Goal: Browse casually: Explore the website without a specific task or goal

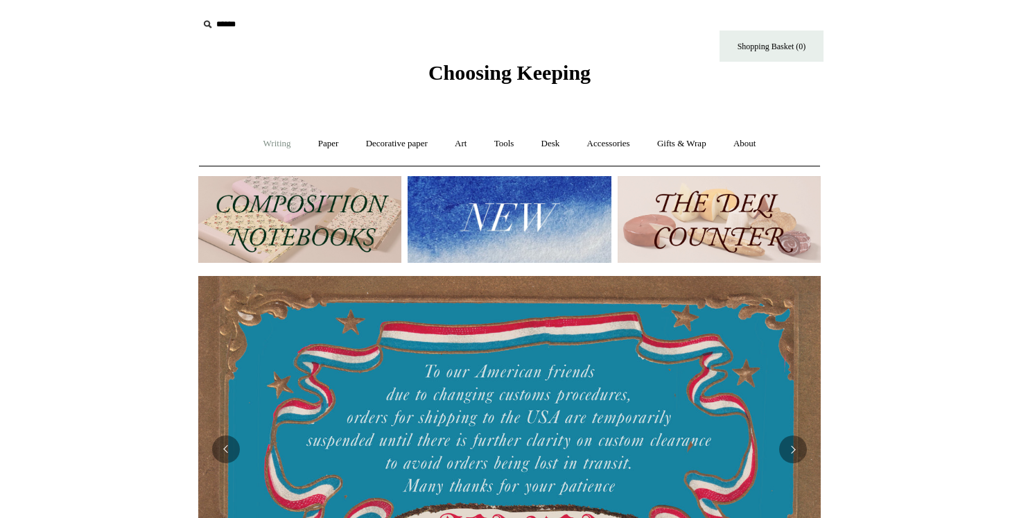
click at [263, 145] on link "Writing +" at bounding box center [277, 143] width 53 height 37
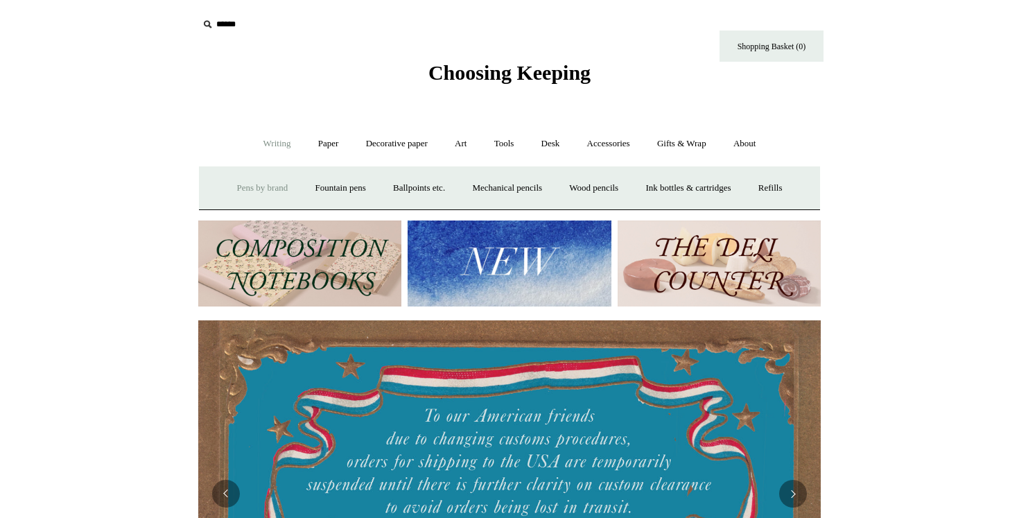
click at [258, 186] on link "Pens by brand +" at bounding box center [263, 188] width 76 height 37
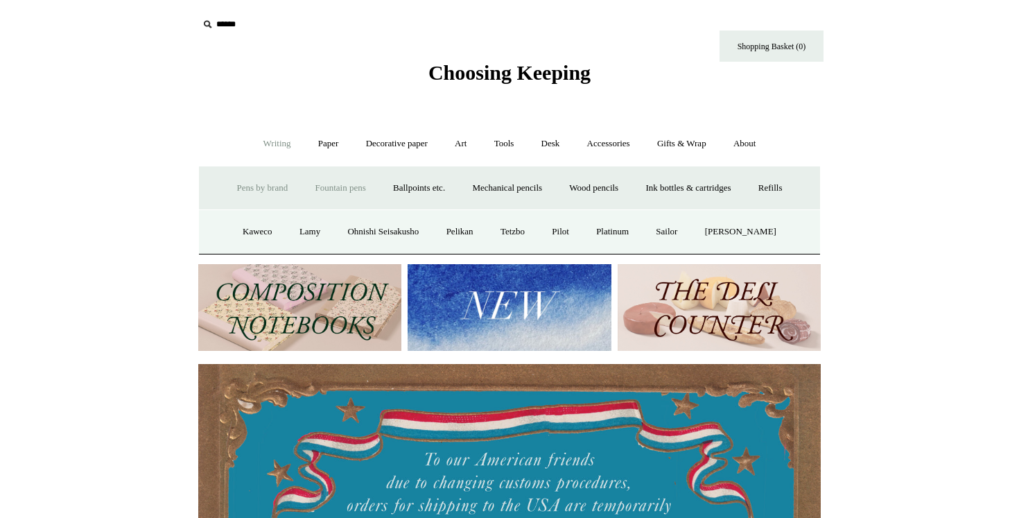
click at [310, 189] on link "Fountain pens +" at bounding box center [340, 188] width 76 height 37
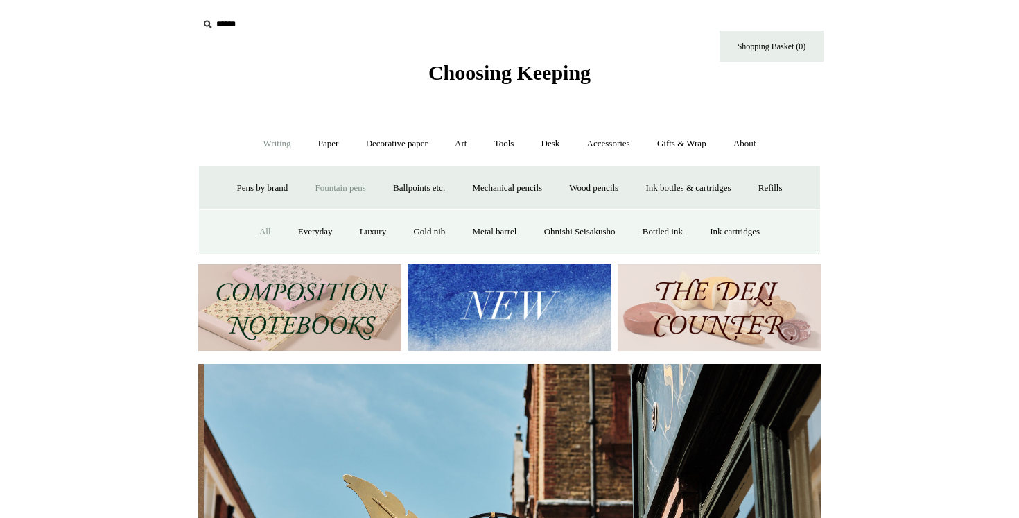
scroll to position [0, 622]
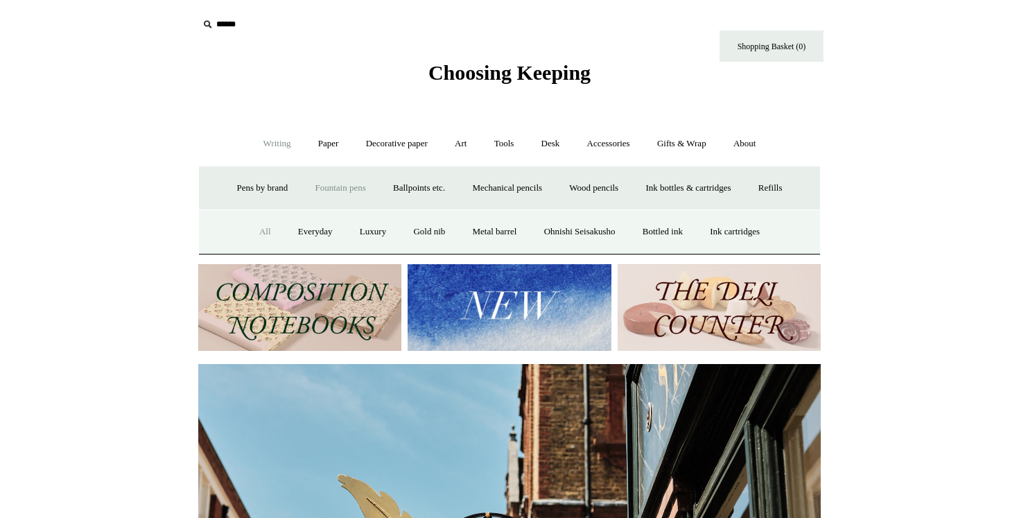
click at [257, 229] on link "All" at bounding box center [265, 231] width 37 height 37
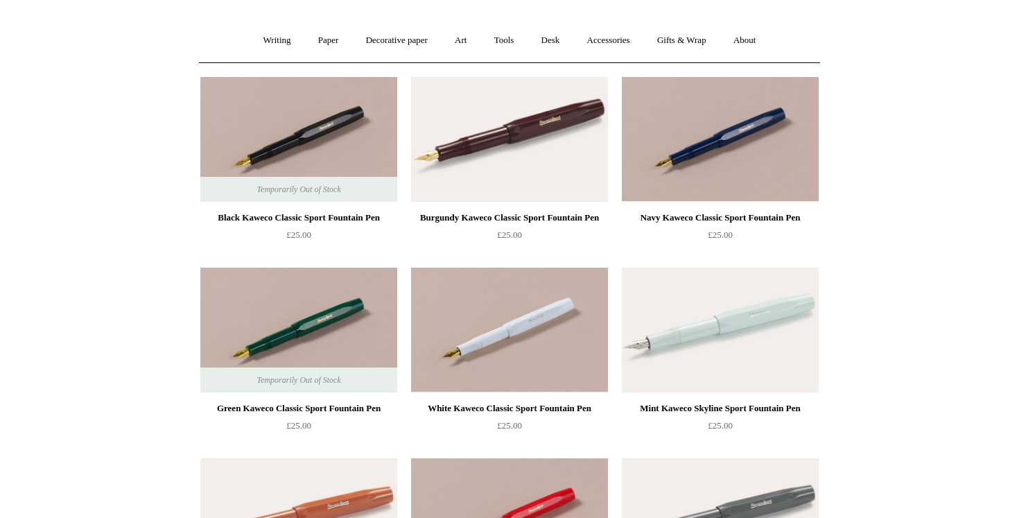
scroll to position [105, 0]
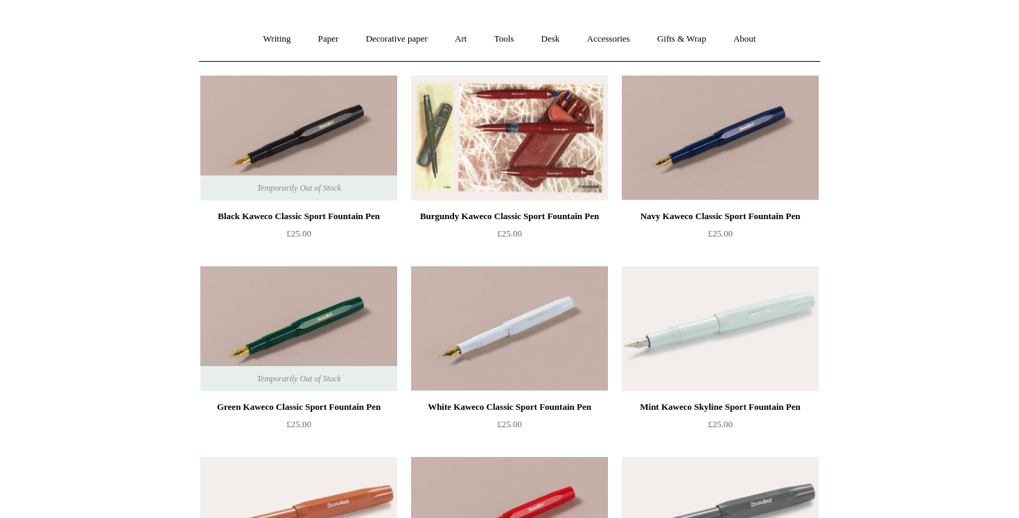
click at [477, 143] on img at bounding box center [509, 138] width 197 height 125
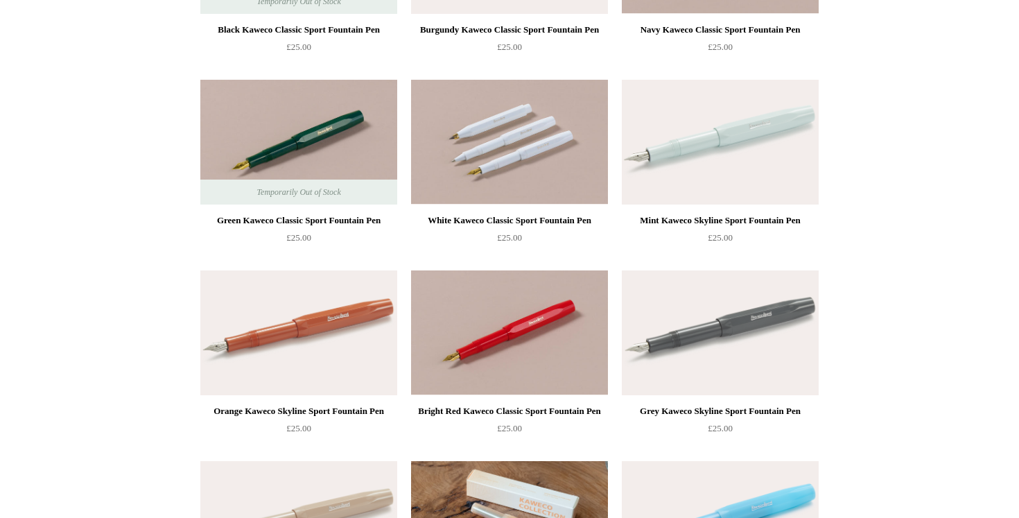
scroll to position [292, 0]
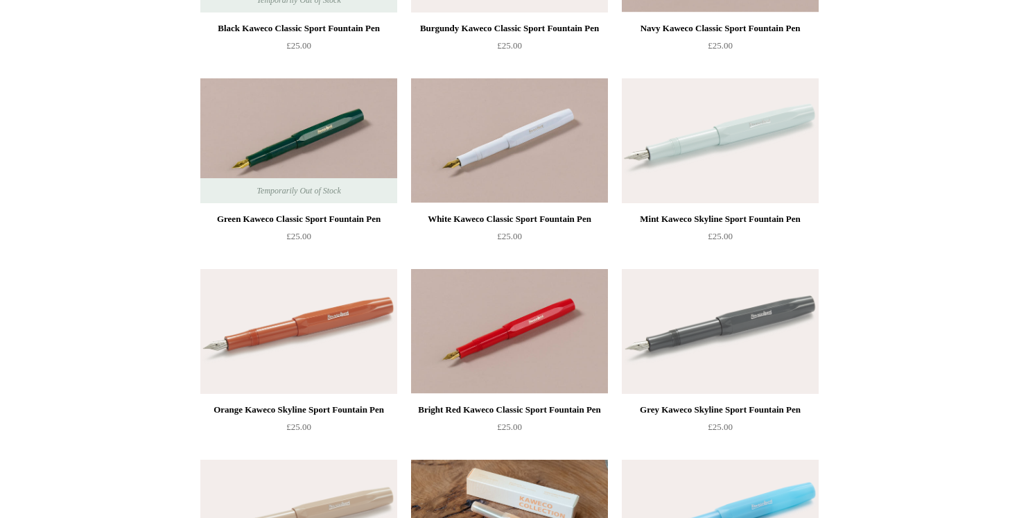
click at [678, 157] on img at bounding box center [720, 140] width 197 height 125
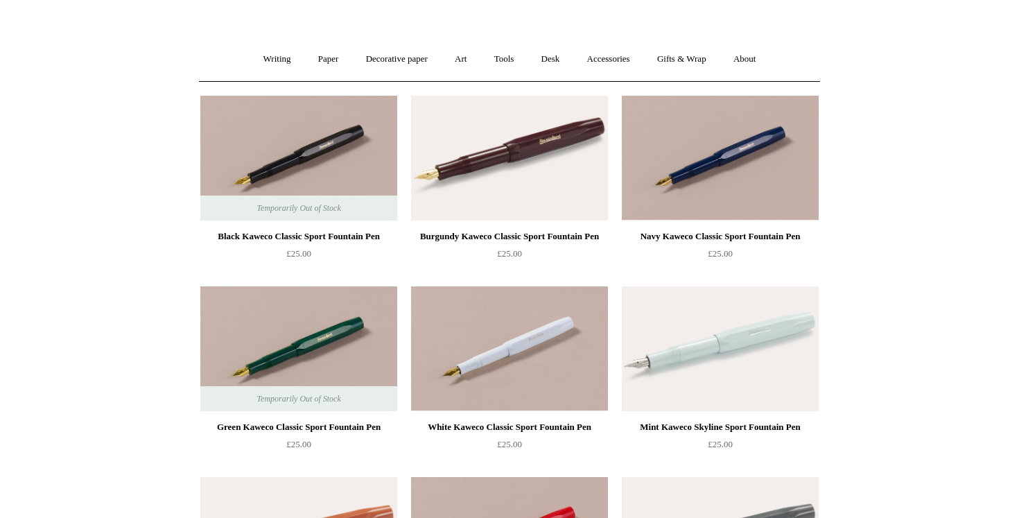
scroll to position [0, 0]
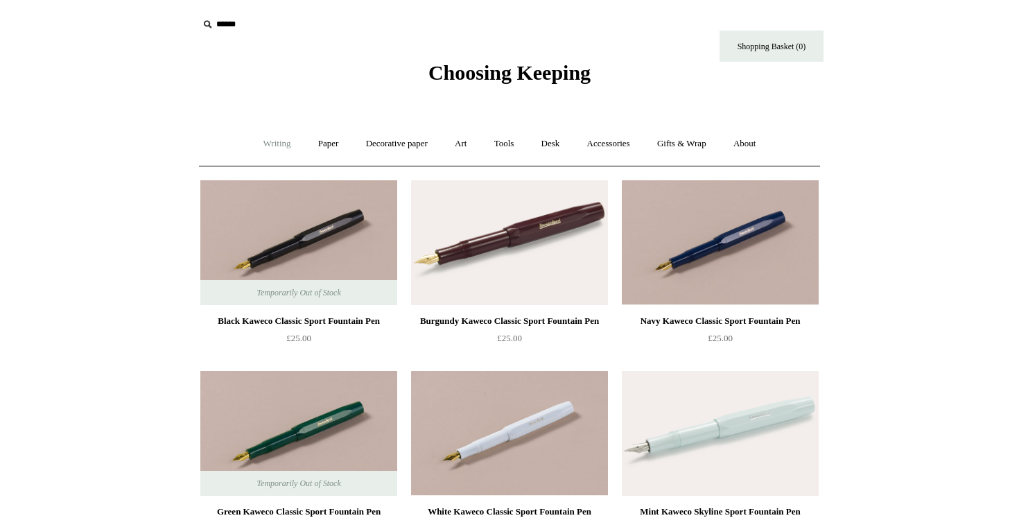
click at [276, 149] on link "Writing +" at bounding box center [277, 143] width 53 height 37
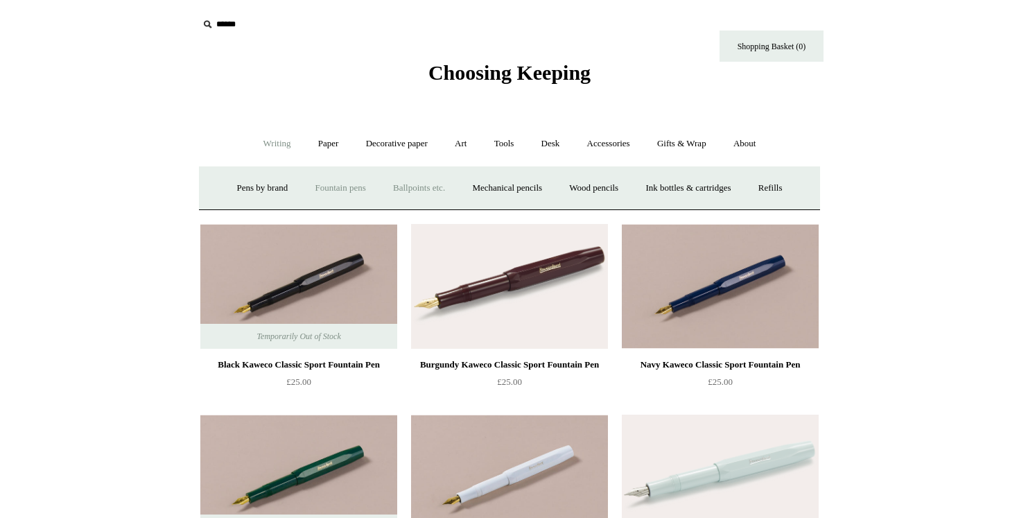
click at [401, 188] on link "Ballpoints etc. +" at bounding box center [418, 188] width 77 height 37
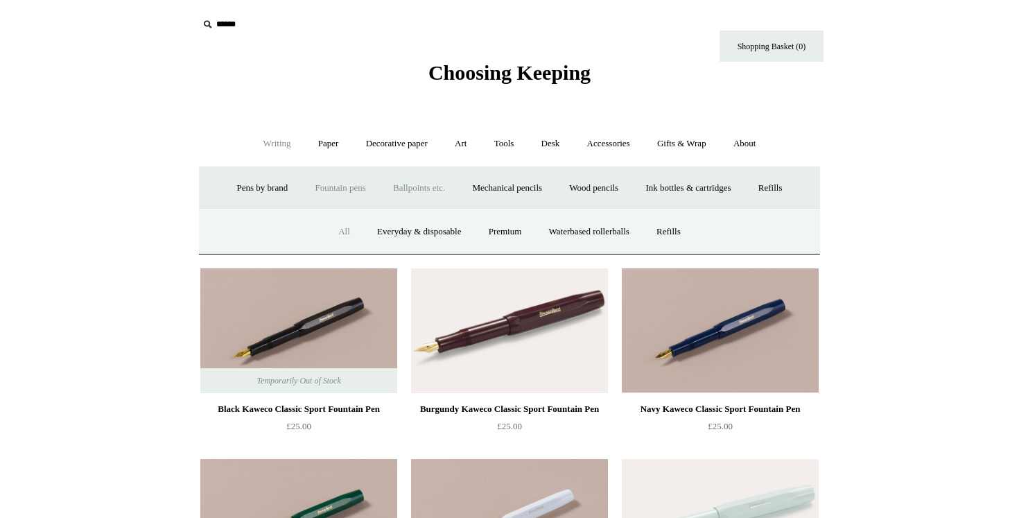
click at [338, 225] on link "All" at bounding box center [344, 231] width 37 height 37
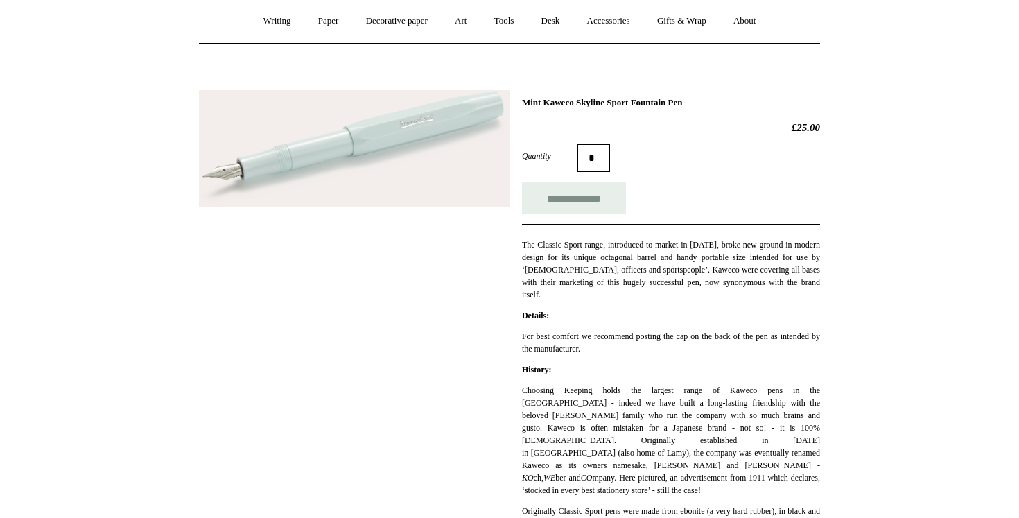
scroll to position [135, 0]
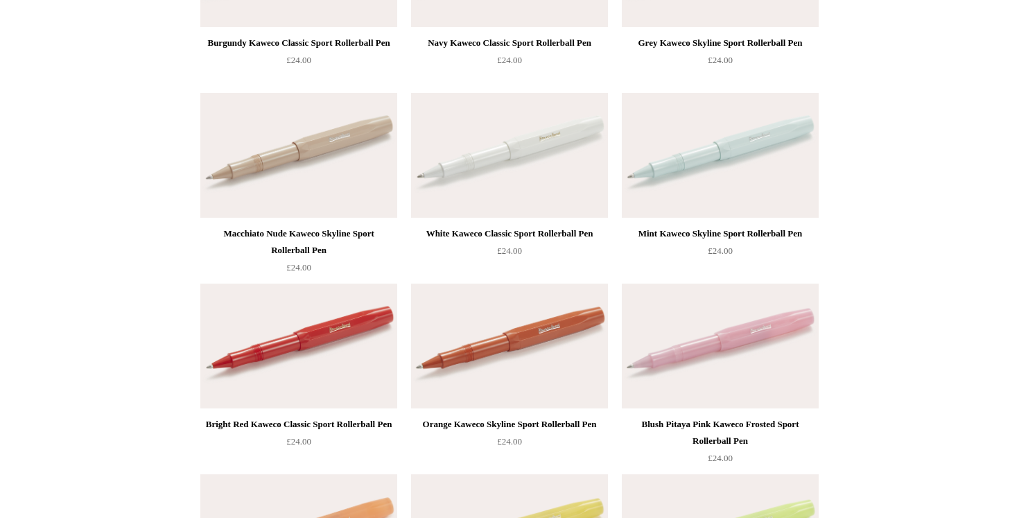
scroll to position [1039, 0]
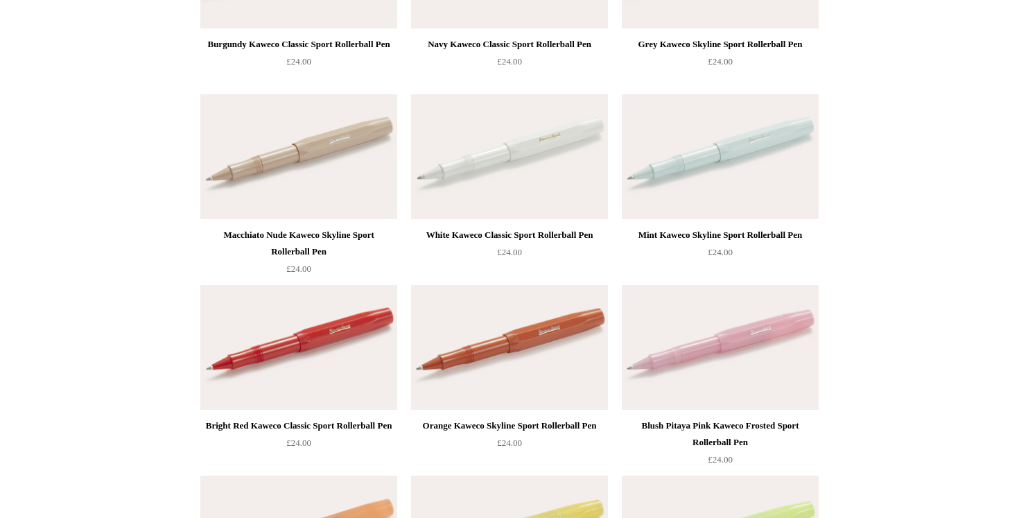
click at [731, 358] on img at bounding box center [720, 347] width 197 height 125
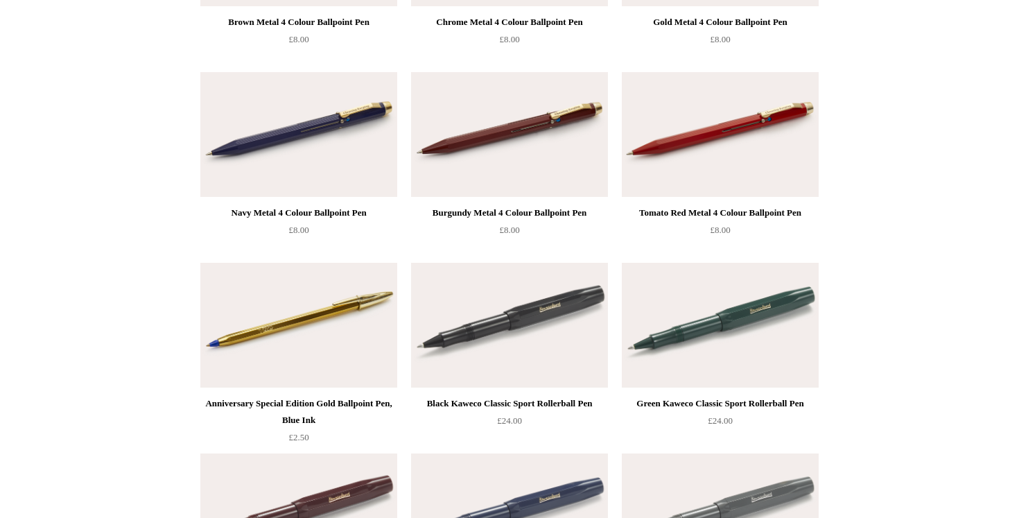
scroll to position [0, 0]
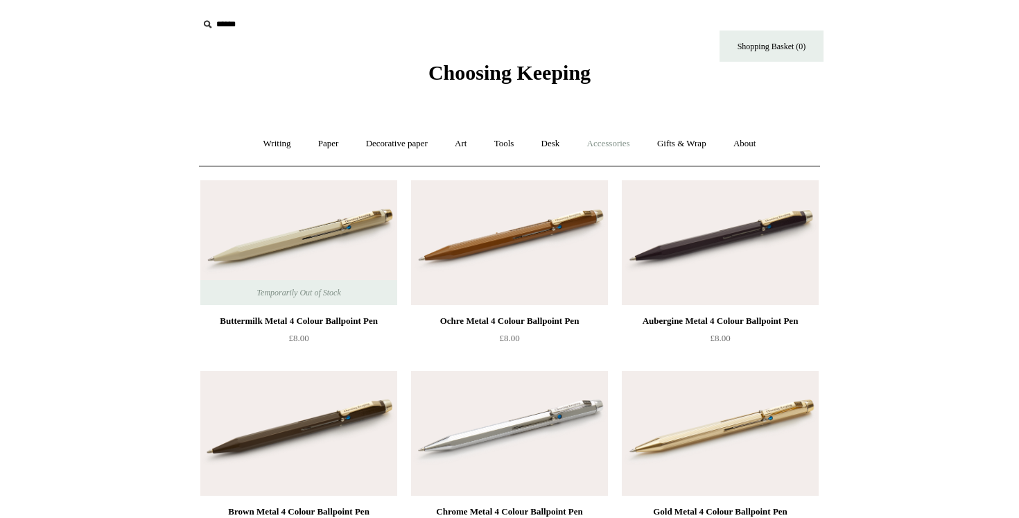
click at [596, 148] on link "Accessories +" at bounding box center [609, 143] width 68 height 37
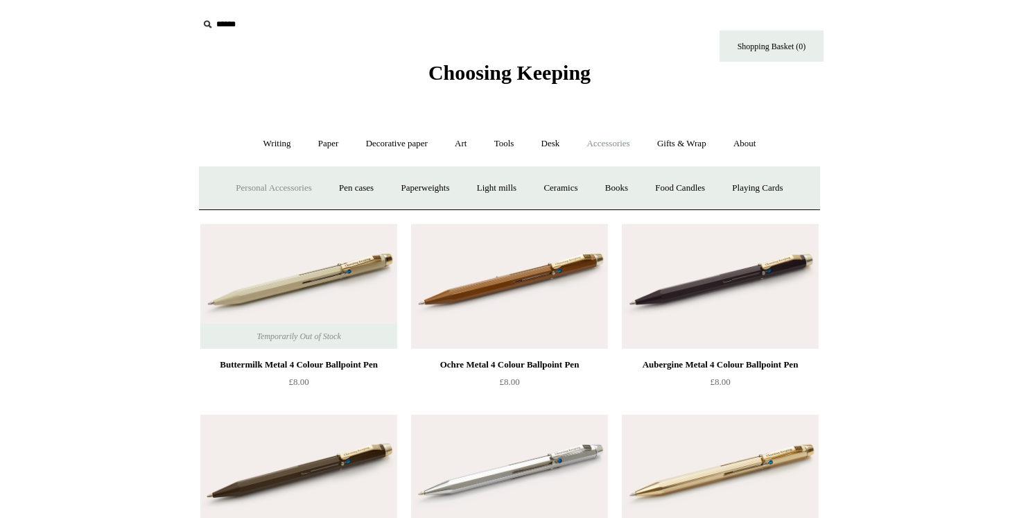
click at [272, 198] on link "Personal Accessories +" at bounding box center [273, 188] width 100 height 37
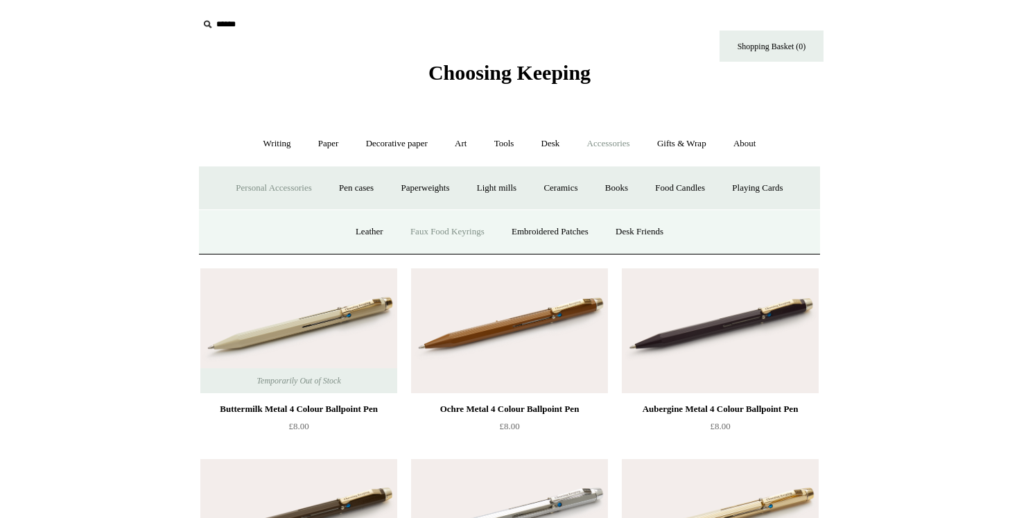
click at [462, 225] on link "Faux Food Keyrings" at bounding box center [447, 231] width 99 height 37
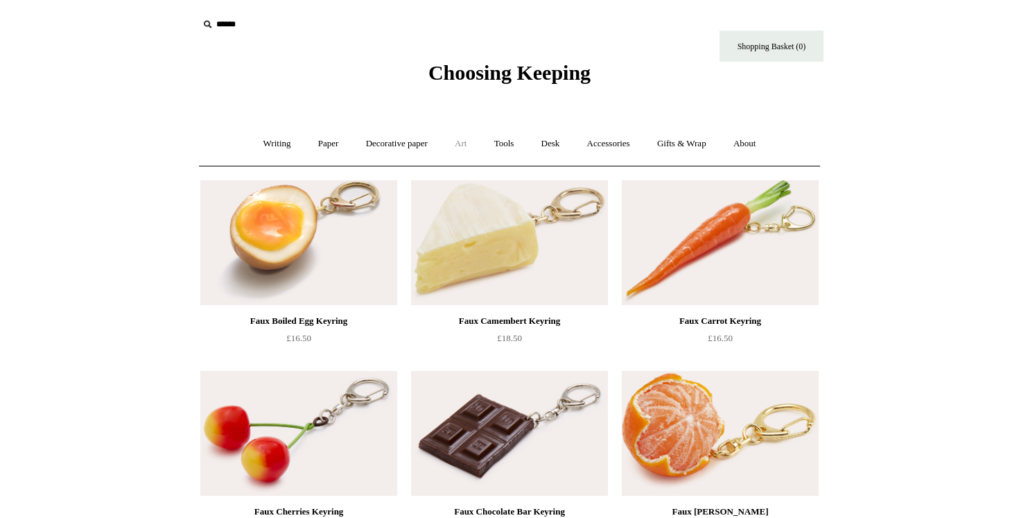
click at [452, 146] on link "Art +" at bounding box center [460, 143] width 37 height 37
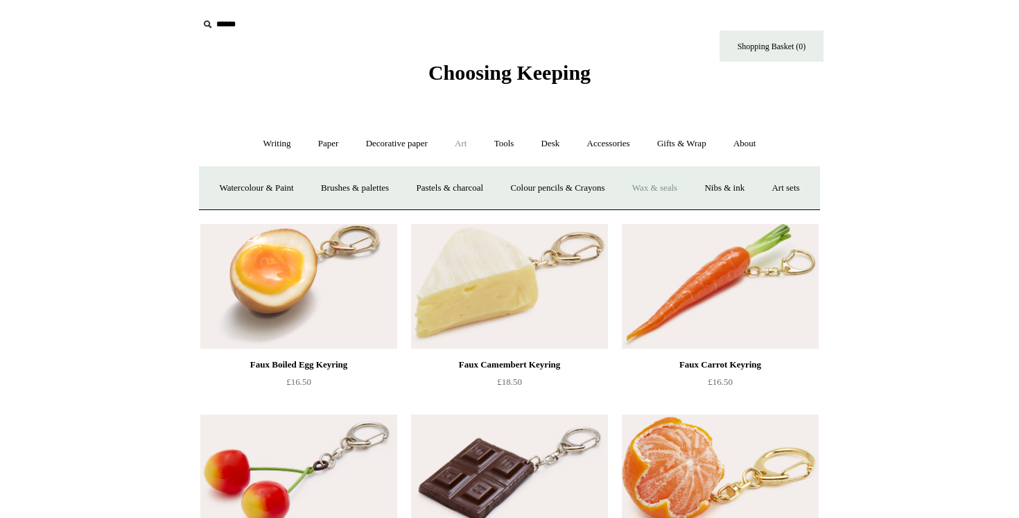
click at [690, 190] on link "Wax & seals" at bounding box center [655, 188] width 70 height 37
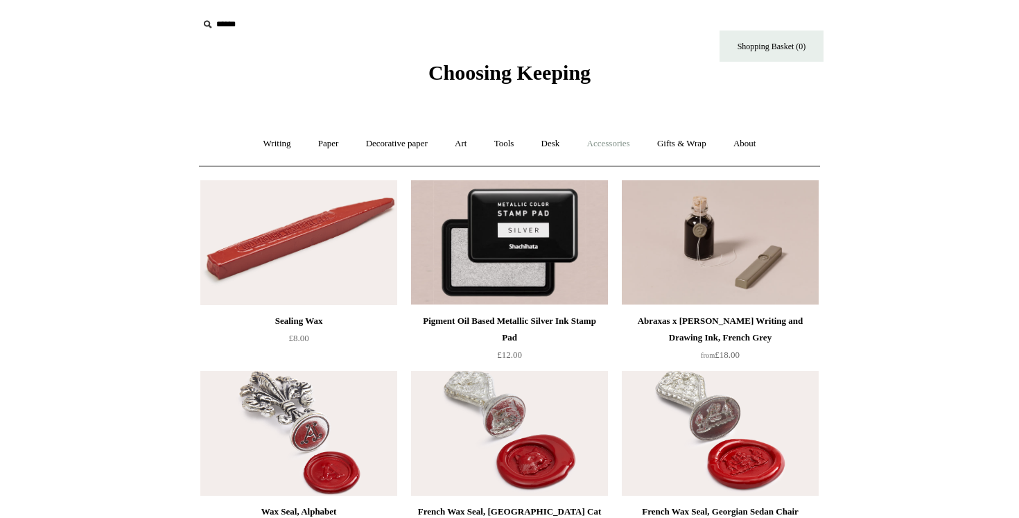
click at [596, 139] on link "Accessories +" at bounding box center [609, 143] width 68 height 37
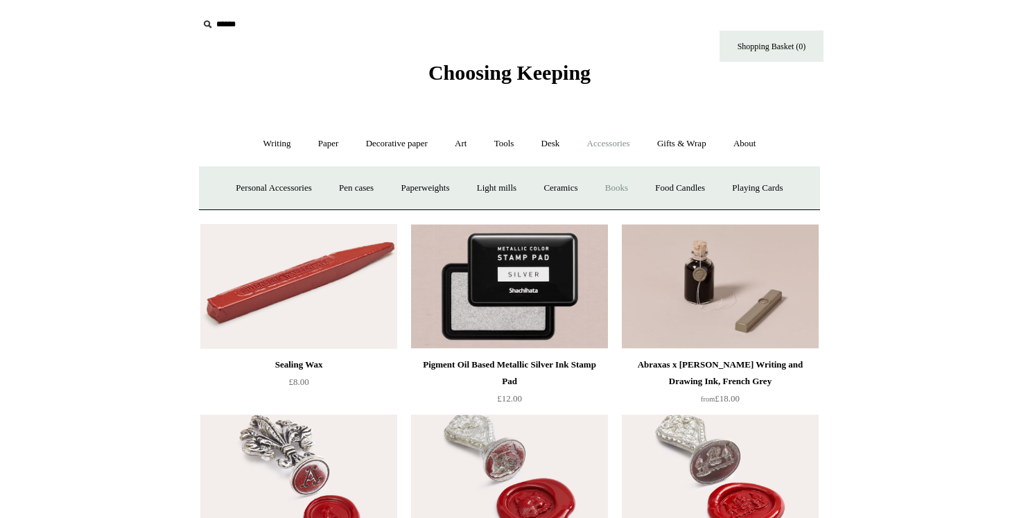
click at [617, 184] on link "Books" at bounding box center [617, 188] width 48 height 37
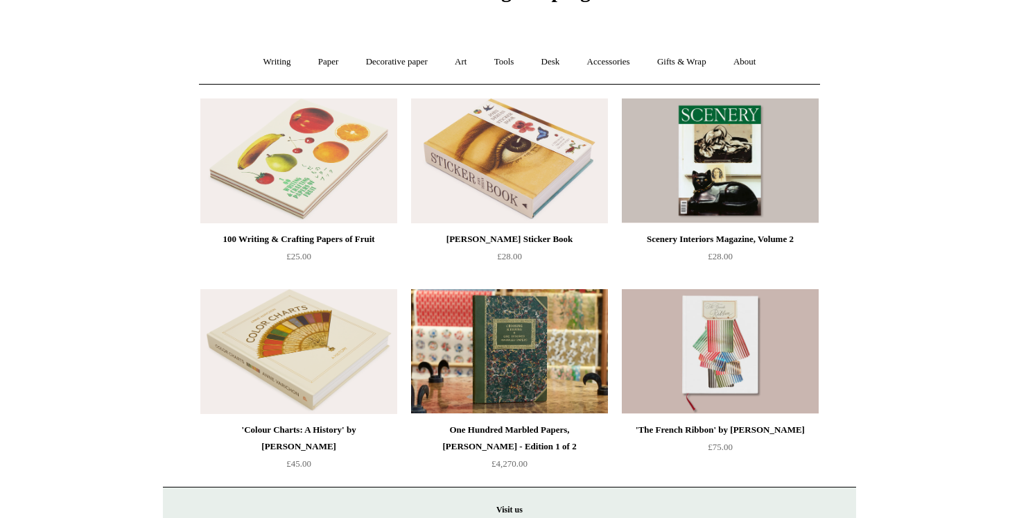
scroll to position [81, 0]
click at [620, 65] on link "Accessories +" at bounding box center [609, 62] width 68 height 37
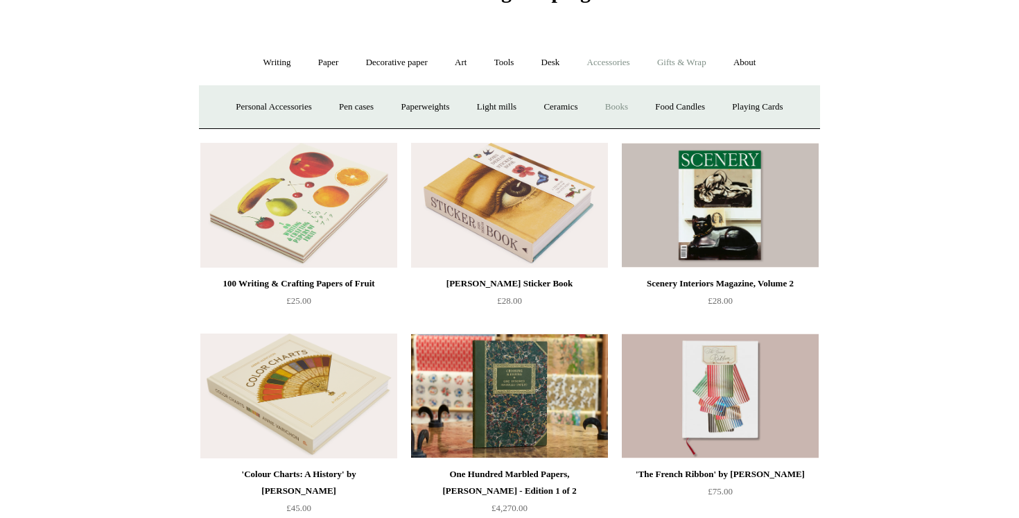
click at [690, 67] on link "Gifts & Wrap +" at bounding box center [682, 62] width 74 height 37
click at [667, 111] on link "Stickers" at bounding box center [654, 107] width 54 height 37
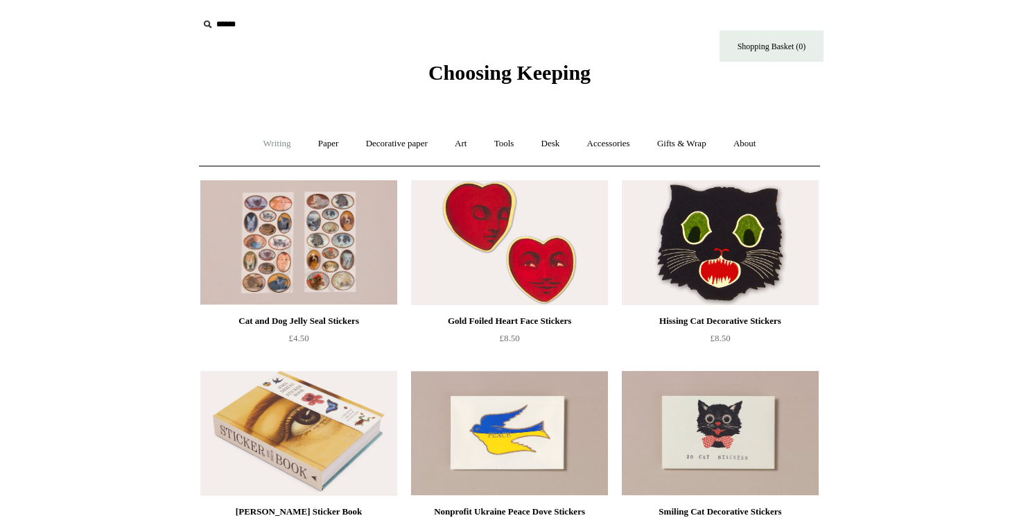
click at [270, 140] on link "Writing +" at bounding box center [277, 143] width 53 height 37
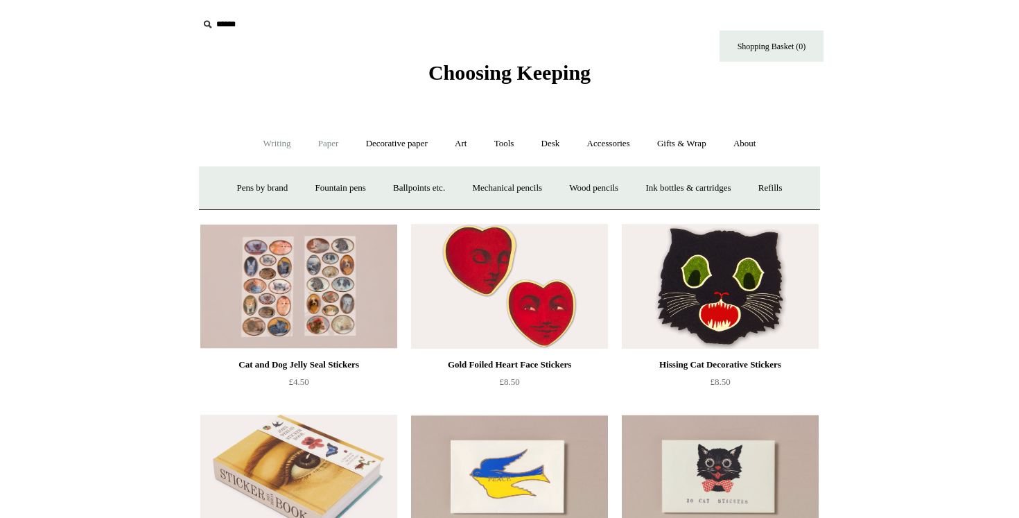
click at [326, 148] on link "Paper +" at bounding box center [329, 143] width 46 height 37
click at [301, 183] on link "Notebooks +" at bounding box center [315, 188] width 64 height 37
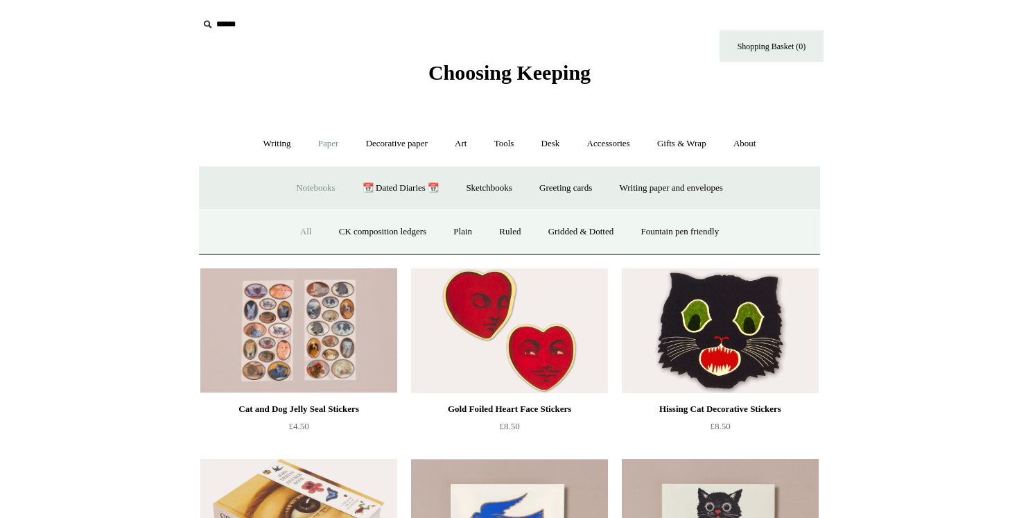
click at [292, 227] on link "All" at bounding box center [306, 231] width 37 height 37
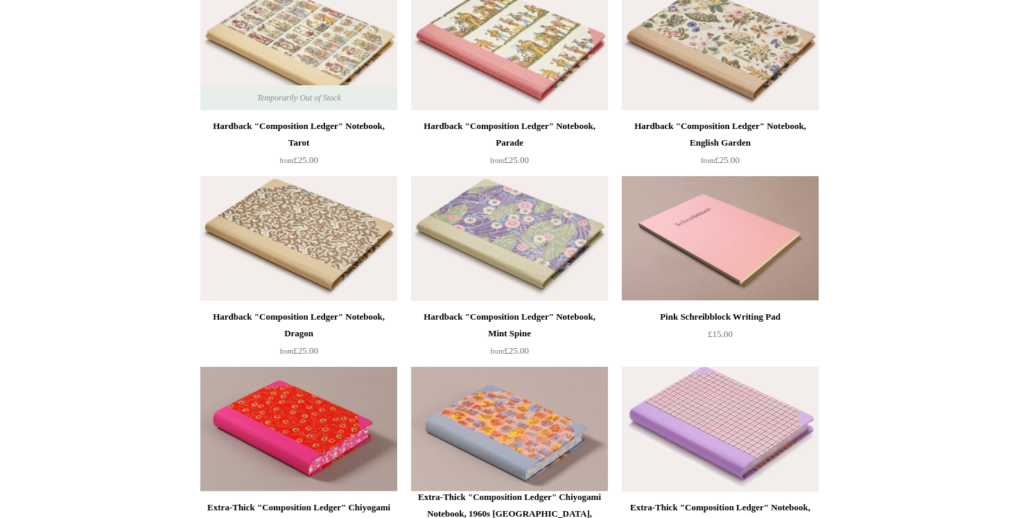
scroll to position [746, 0]
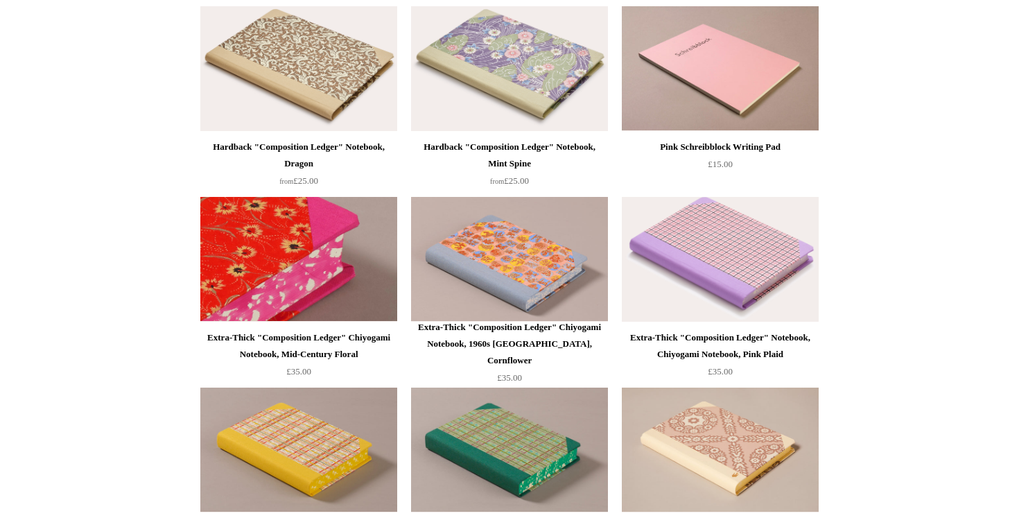
click at [281, 254] on img at bounding box center [298, 259] width 197 height 125
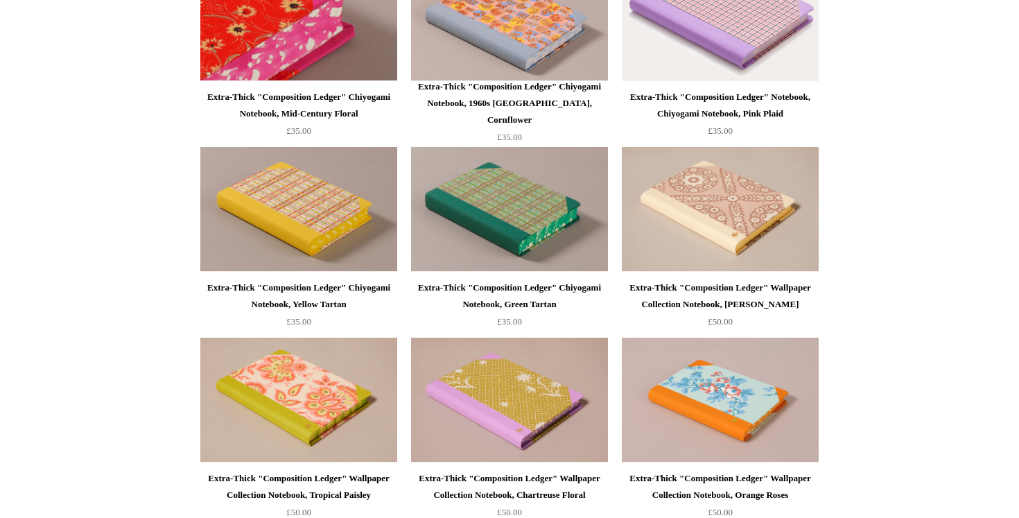
scroll to position [1049, 0]
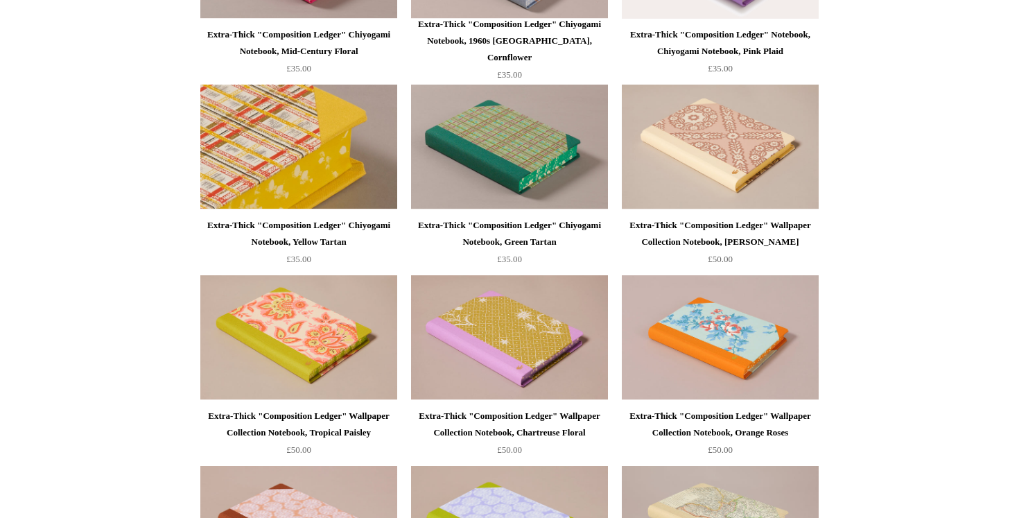
click at [336, 153] on img at bounding box center [298, 147] width 197 height 125
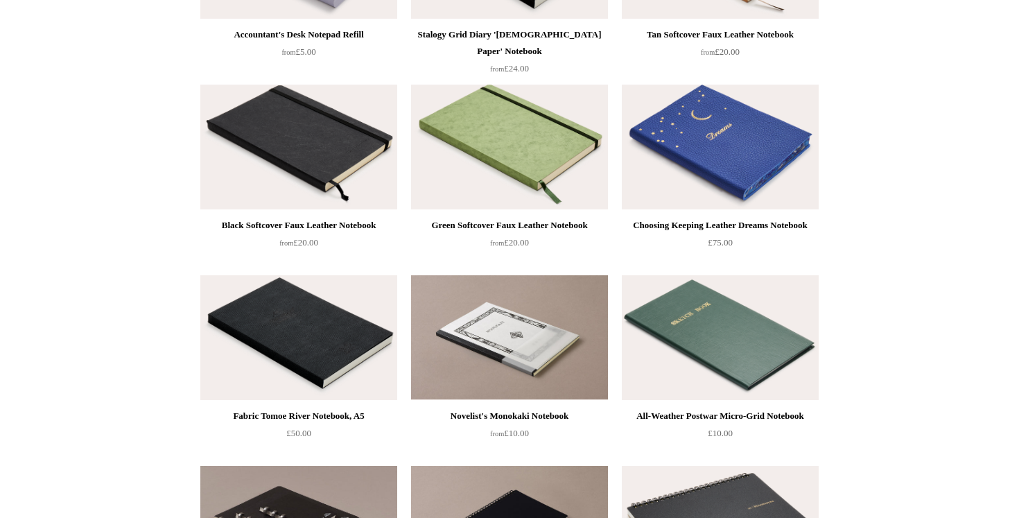
scroll to position [3036, 0]
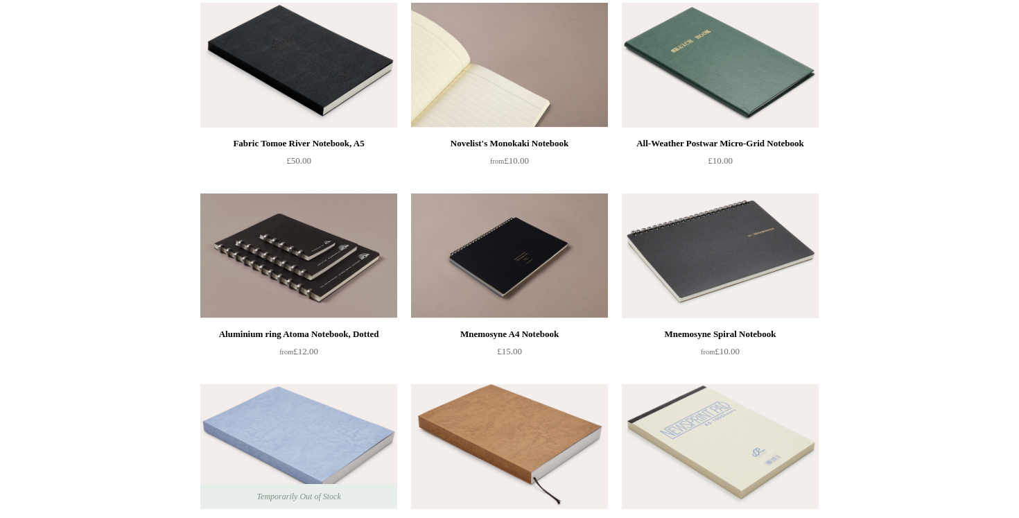
click at [552, 82] on img at bounding box center [509, 65] width 197 height 125
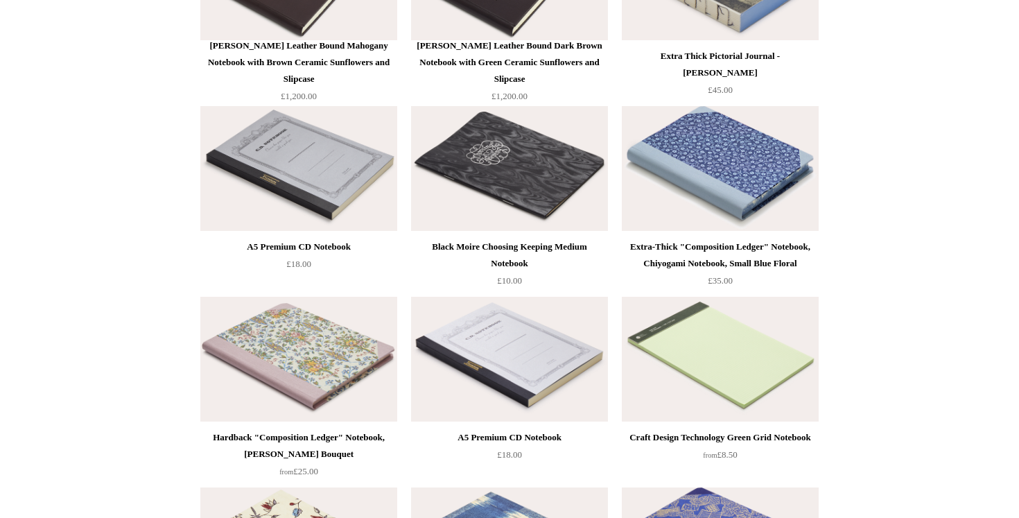
scroll to position [5805, 0]
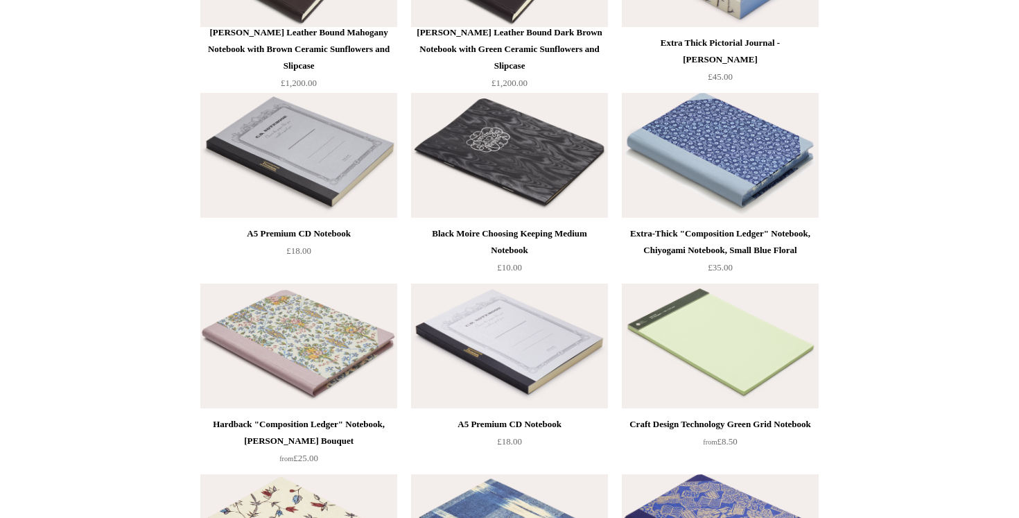
click at [689, 191] on img at bounding box center [720, 155] width 197 height 125
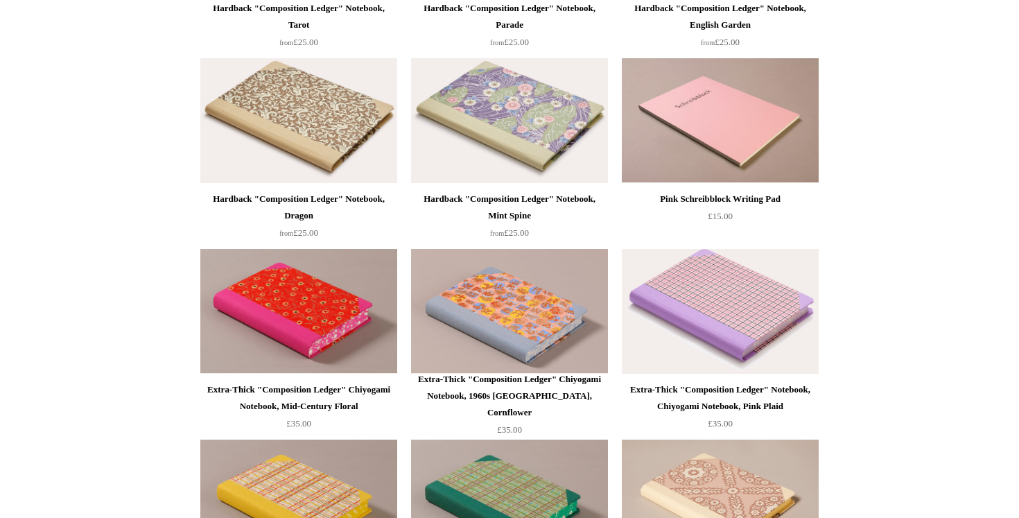
scroll to position [892, 0]
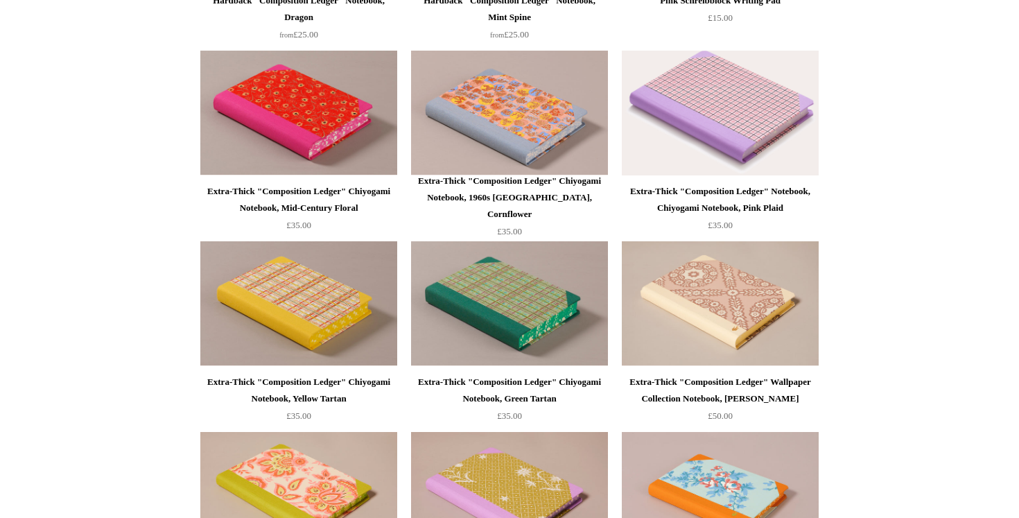
click at [789, 76] on img at bounding box center [720, 113] width 197 height 125
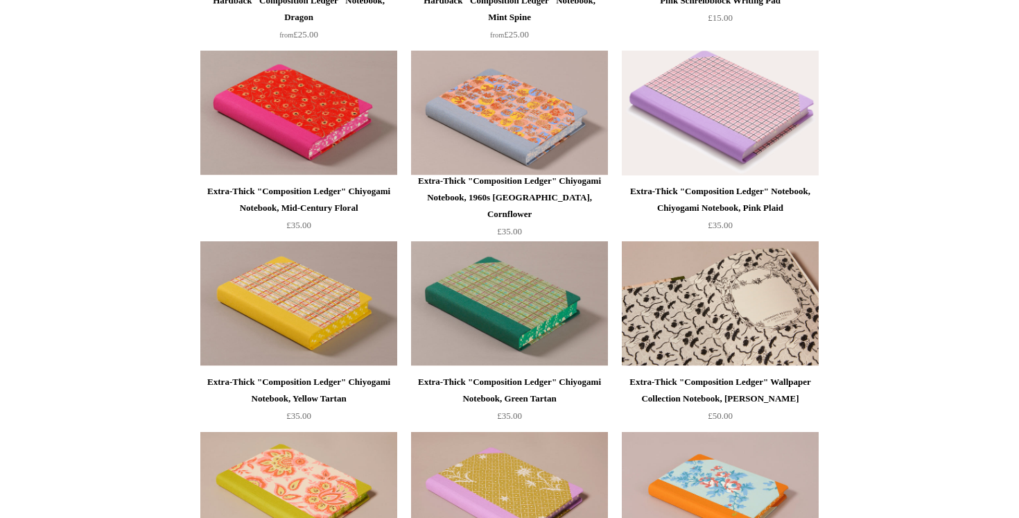
click at [672, 282] on img at bounding box center [720, 303] width 197 height 125
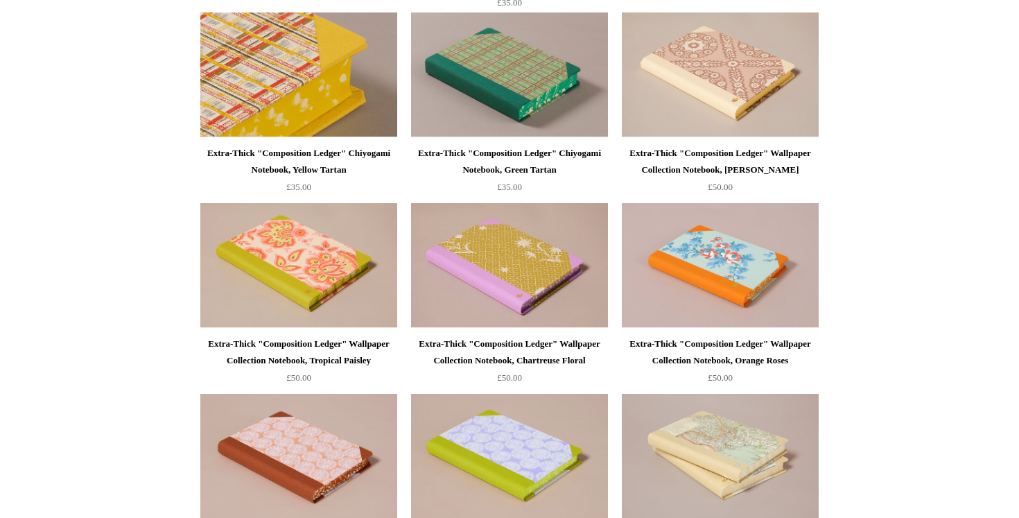
scroll to position [1119, 0]
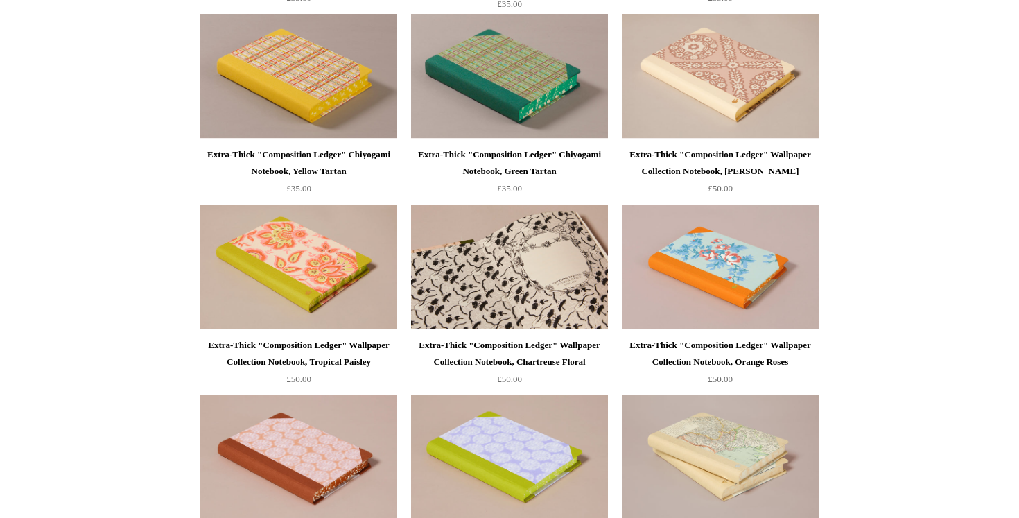
click at [458, 288] on img at bounding box center [509, 266] width 197 height 125
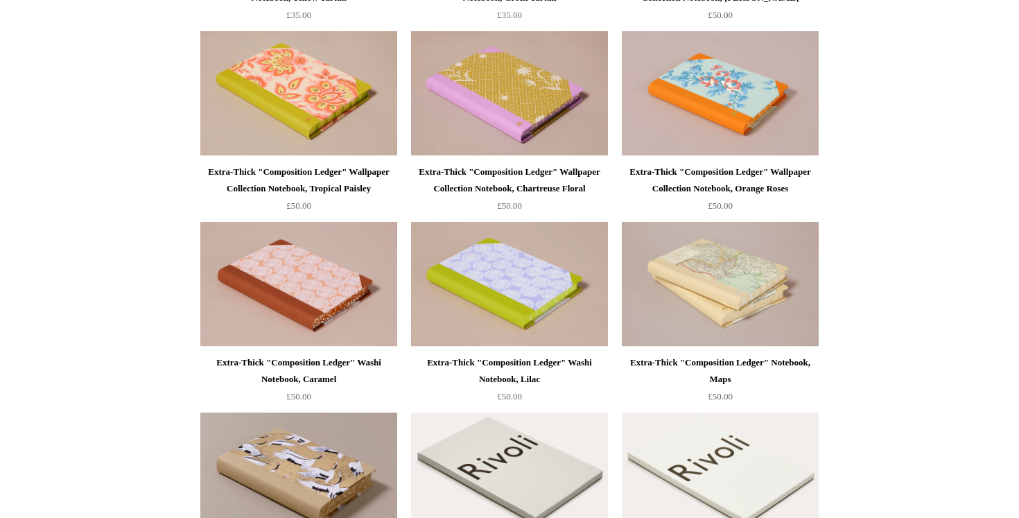
scroll to position [1290, 0]
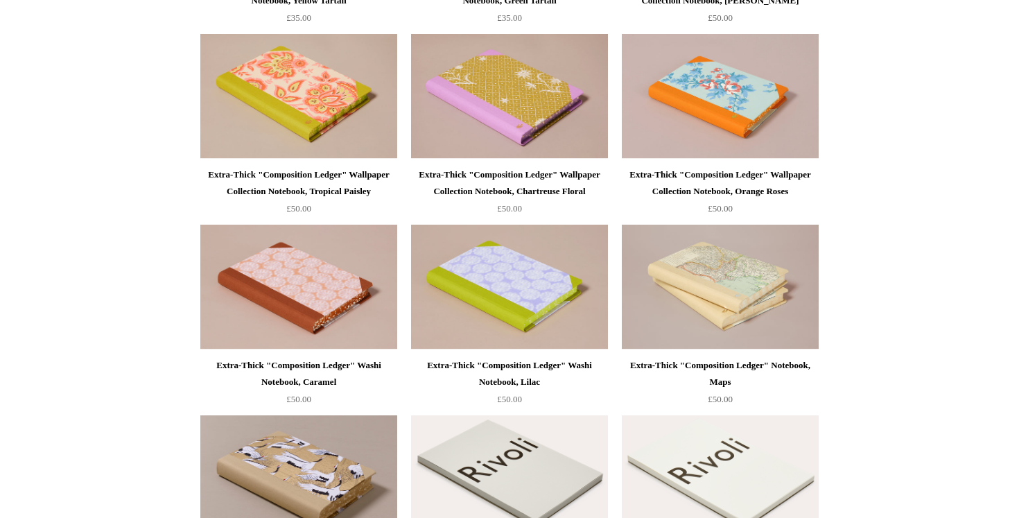
click at [704, 113] on img at bounding box center [720, 96] width 197 height 125
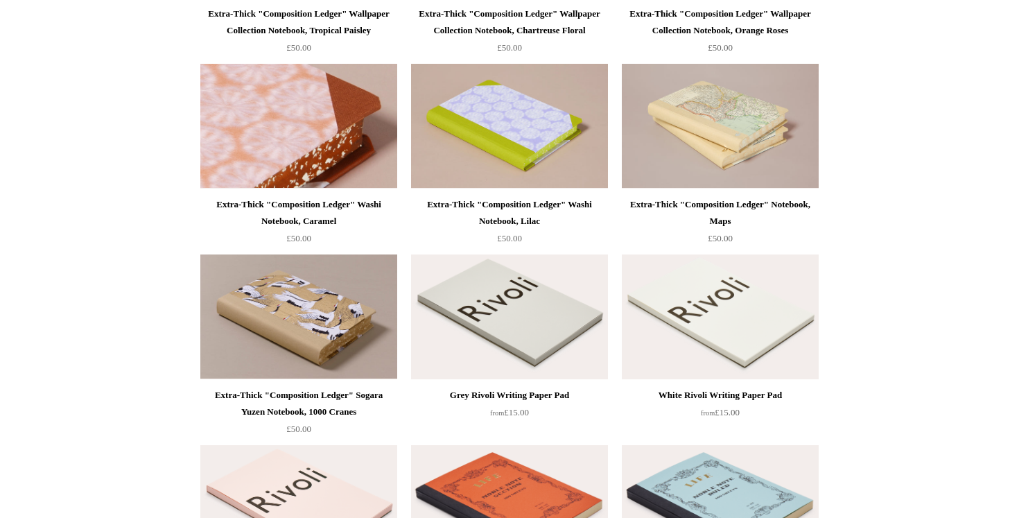
scroll to position [1449, 0]
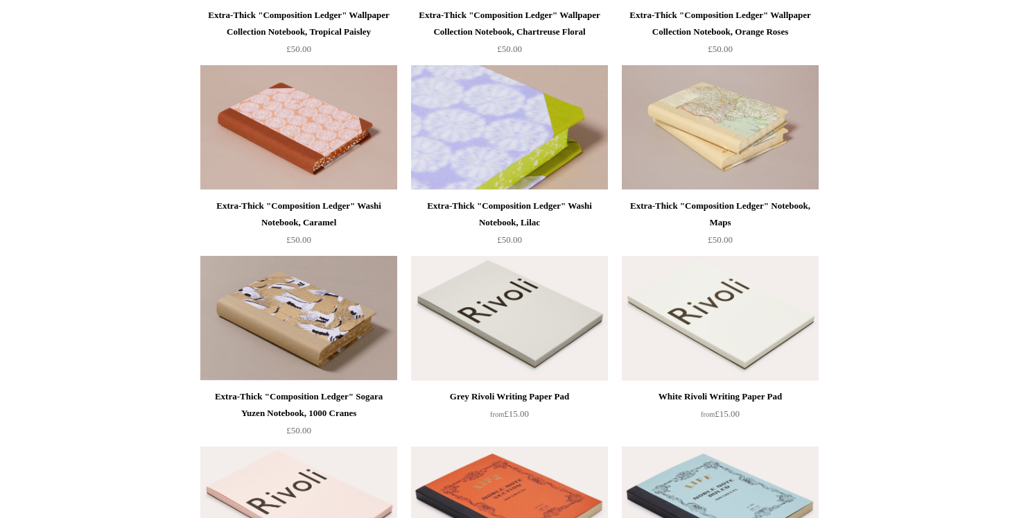
click at [430, 161] on img at bounding box center [509, 127] width 197 height 125
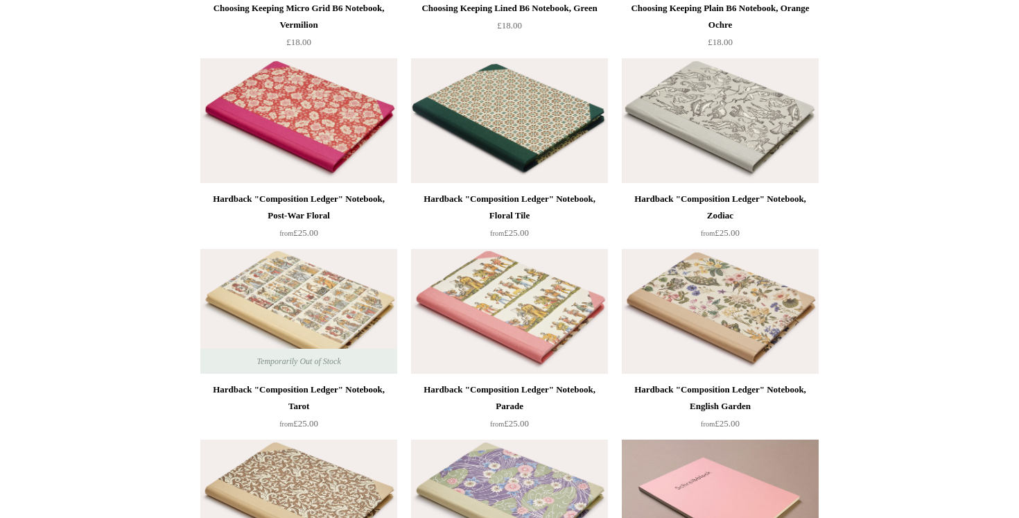
scroll to position [0, 0]
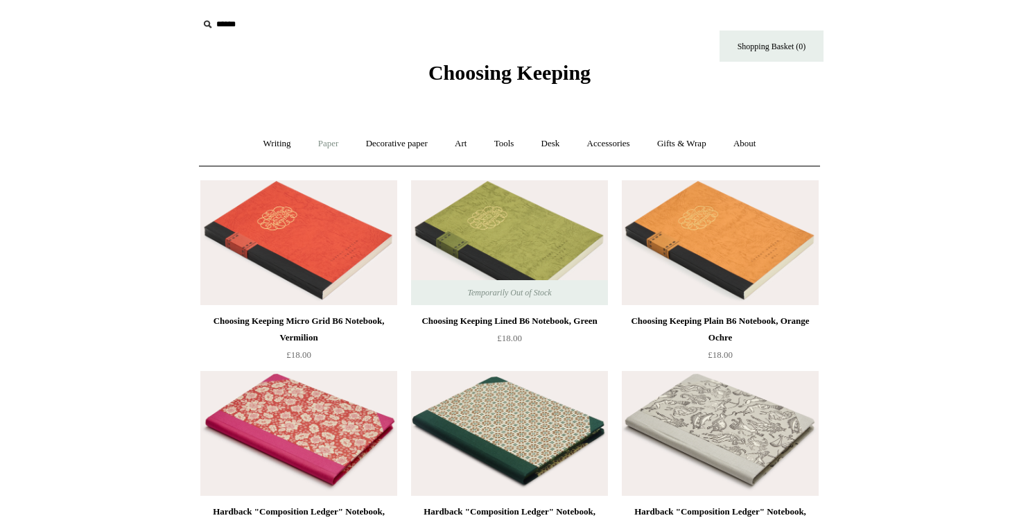
click at [322, 146] on link "Paper +" at bounding box center [329, 143] width 46 height 37
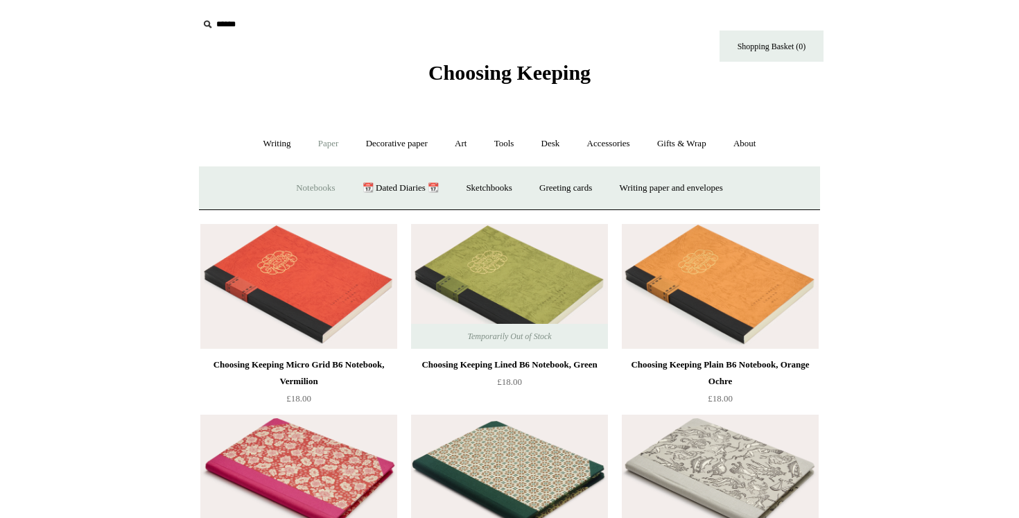
click at [317, 191] on link "Notebooks +" at bounding box center [315, 188] width 64 height 37
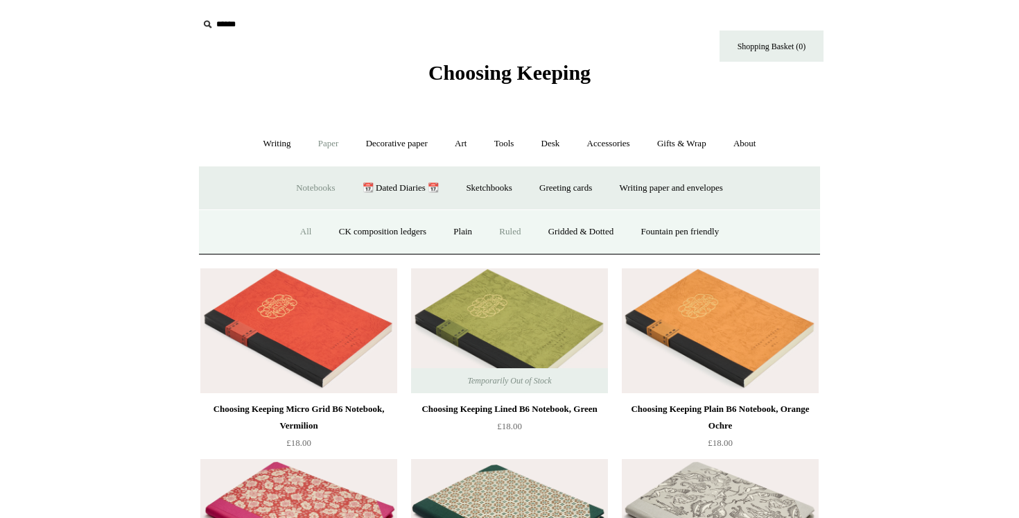
click at [508, 227] on link "Ruled" at bounding box center [510, 231] width 46 height 37
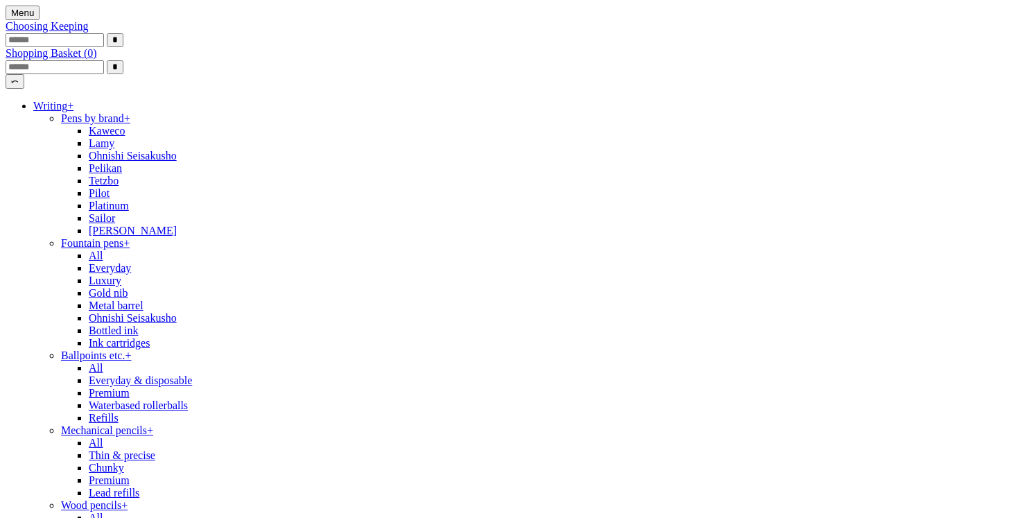
select select "*****"
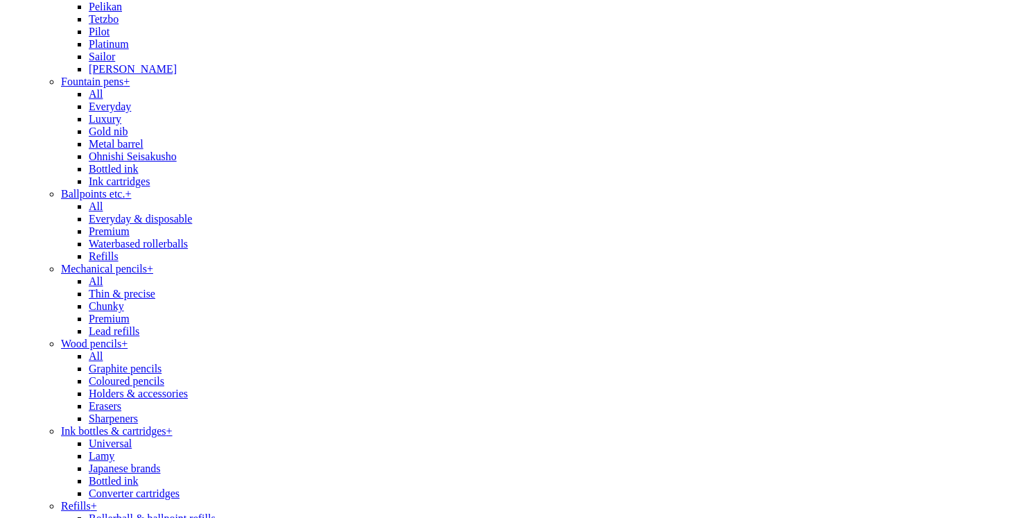
scroll to position [161, 0]
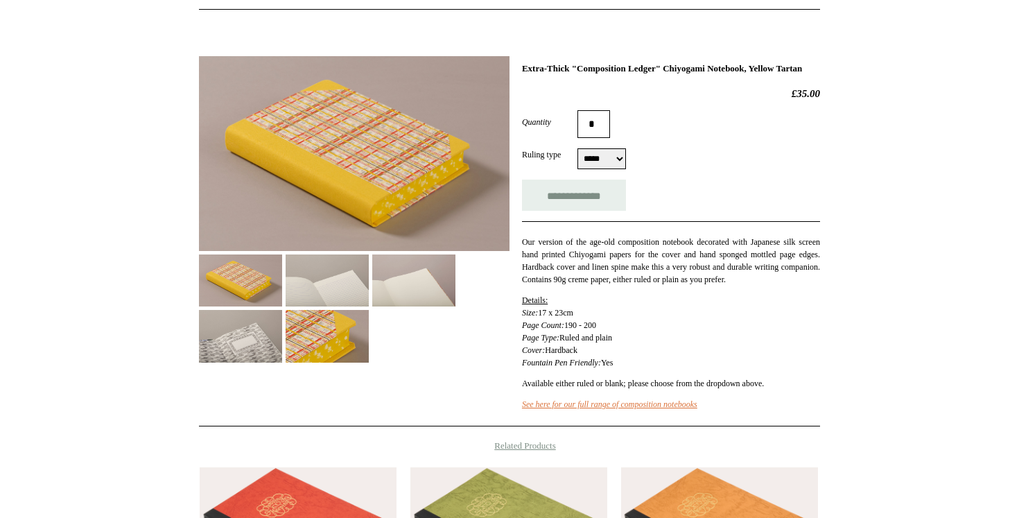
scroll to position [156, 0]
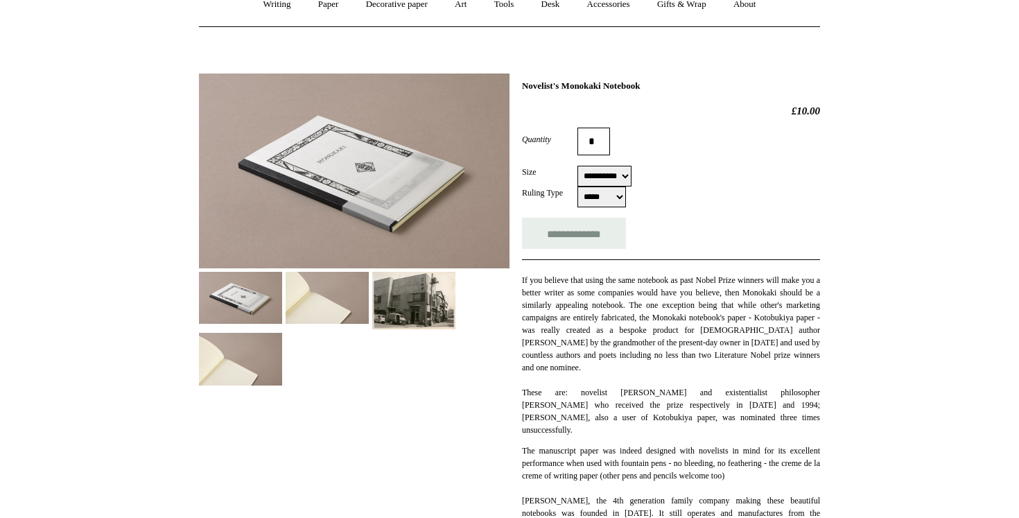
scroll to position [136, 0]
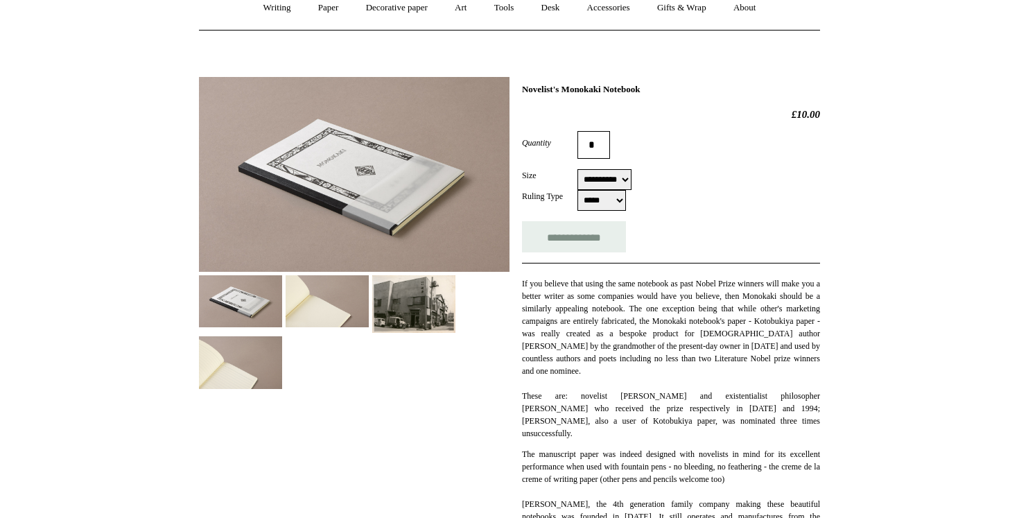
click at [407, 297] on img at bounding box center [413, 304] width 83 height 58
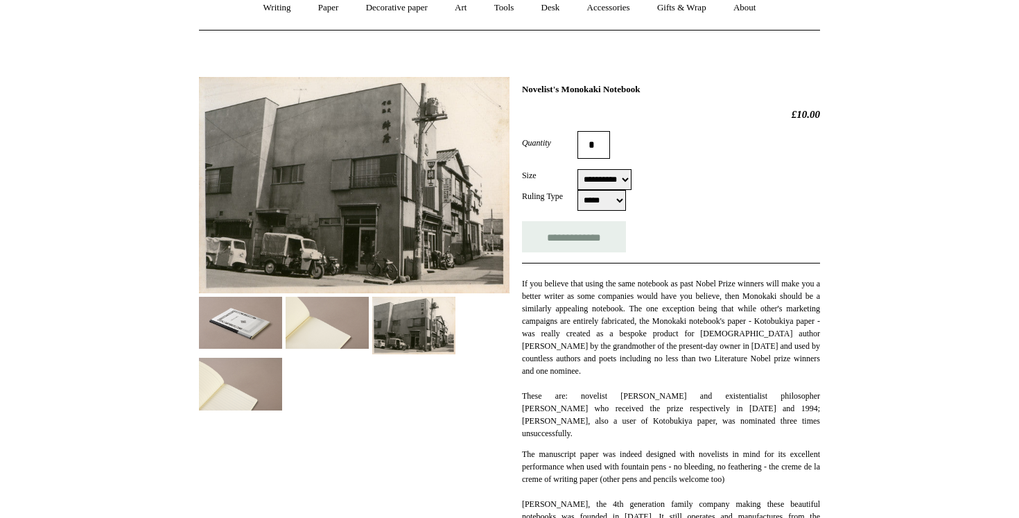
click at [339, 304] on img at bounding box center [327, 323] width 83 height 52
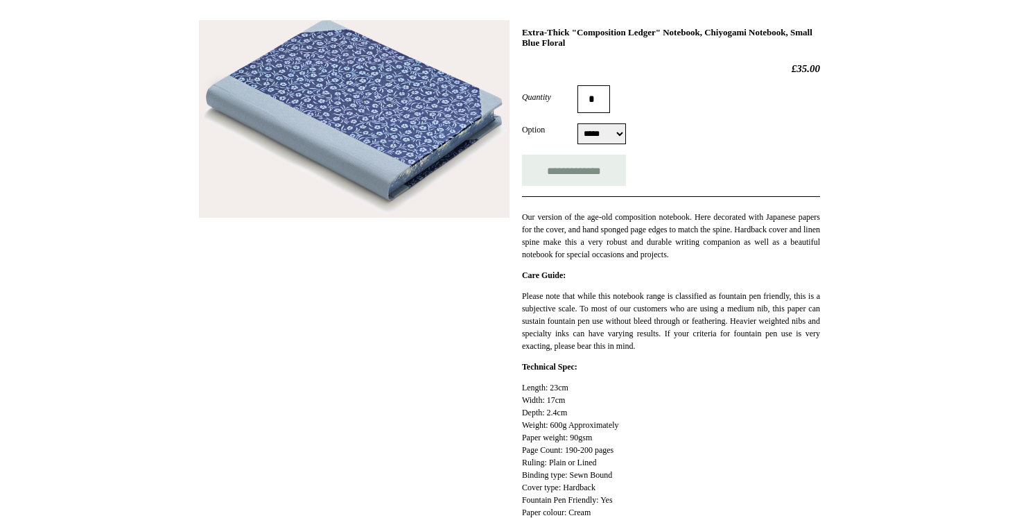
scroll to position [191, 0]
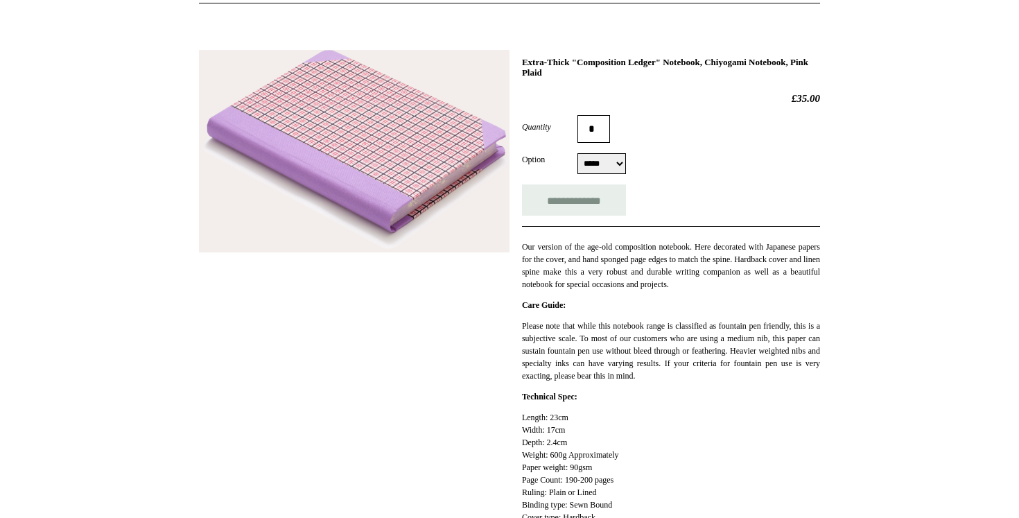
scroll to position [159, 0]
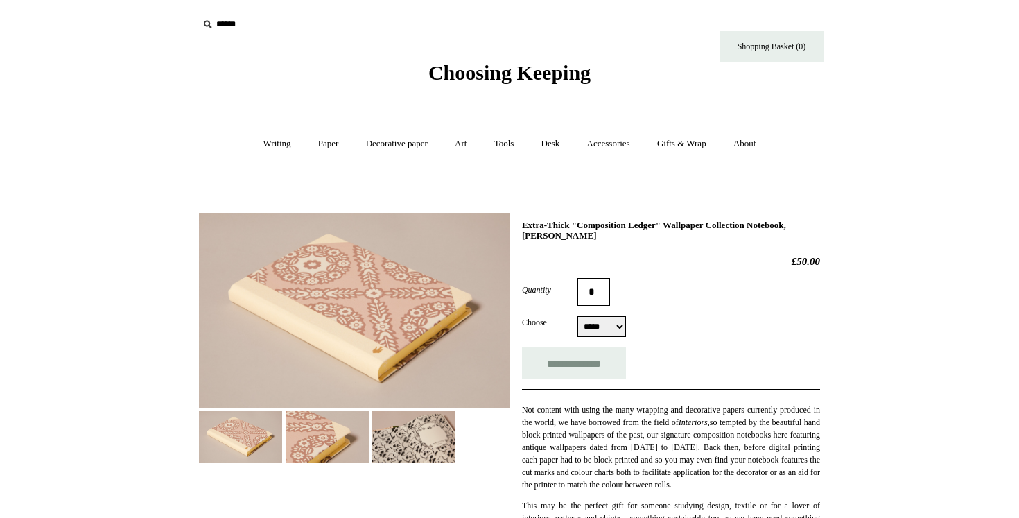
select select "*****"
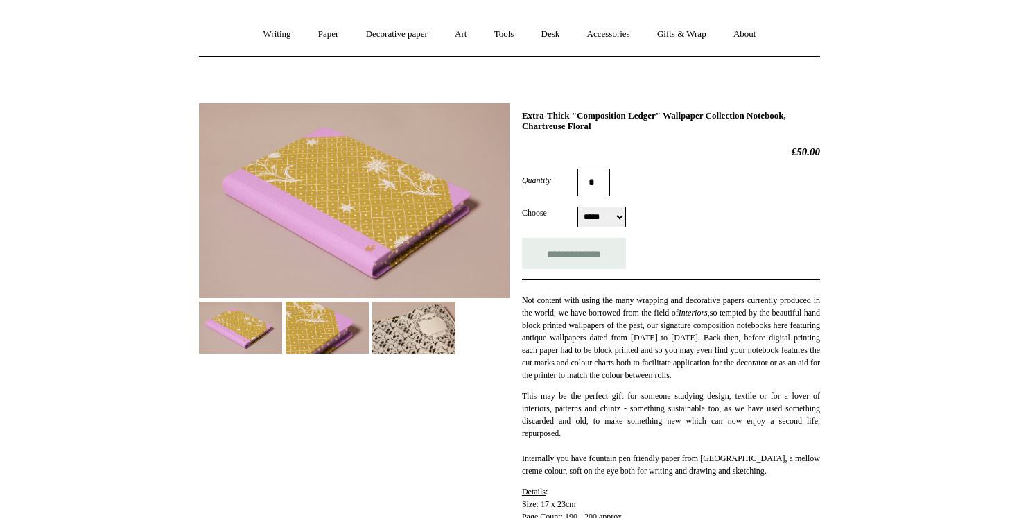
scroll to position [109, 0]
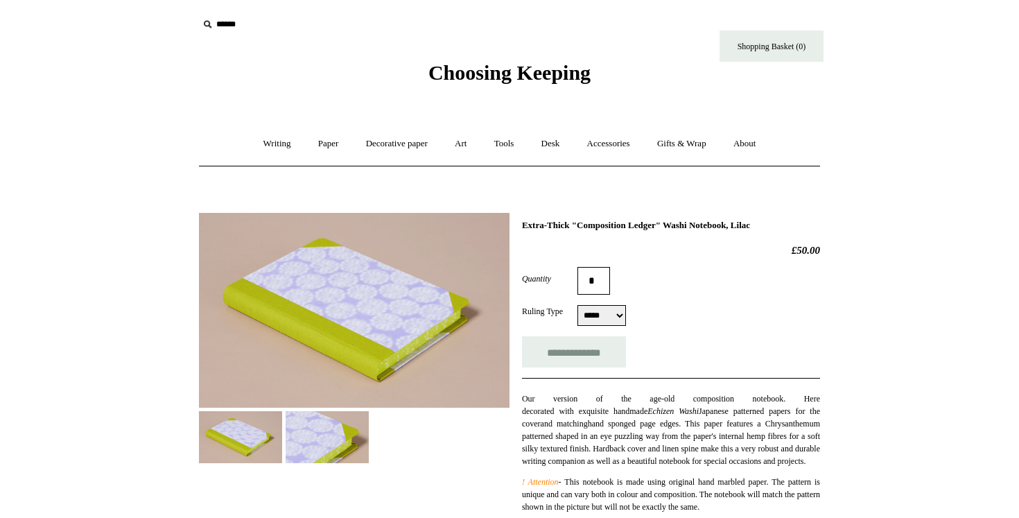
select select "*****"
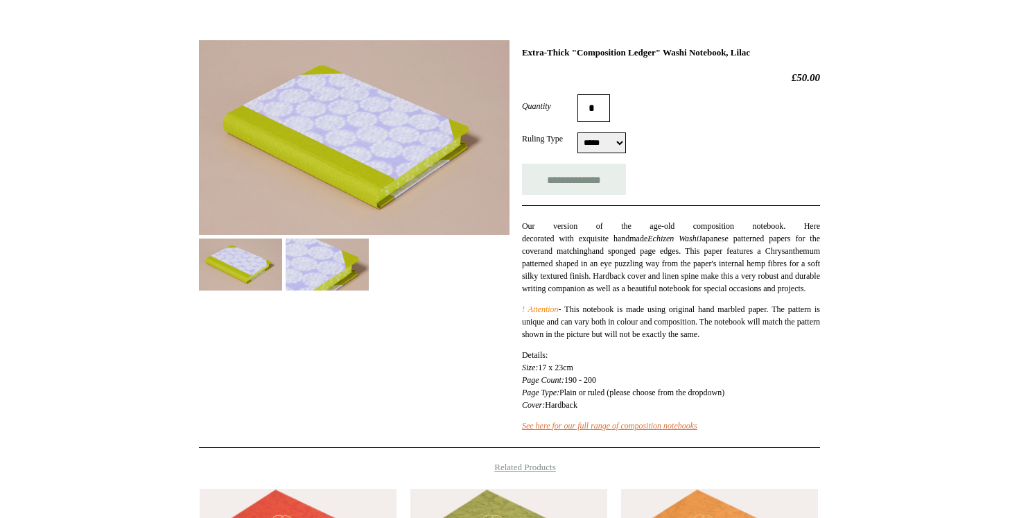
scroll to position [177, 0]
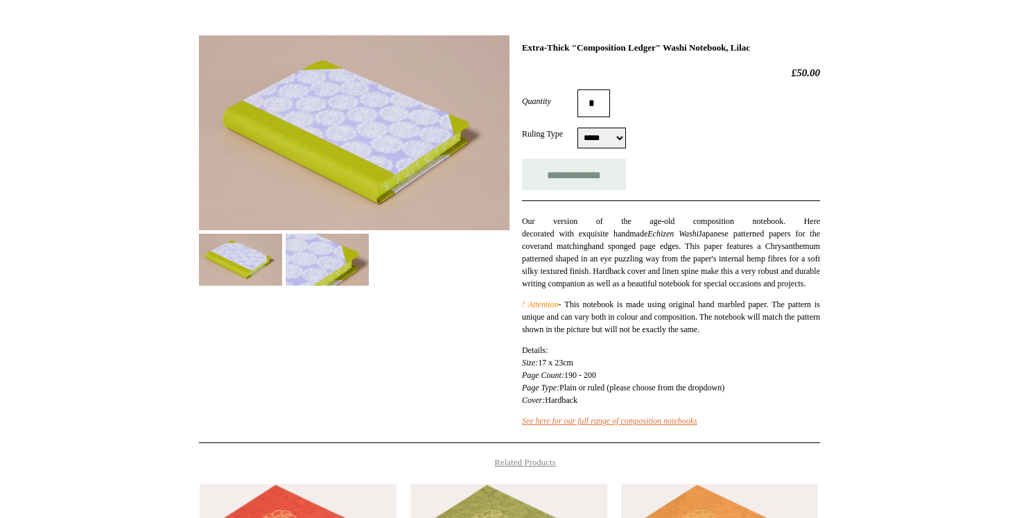
click at [340, 294] on div "**********" at bounding box center [509, 234] width 621 height 419
click at [320, 278] on img at bounding box center [327, 260] width 83 height 52
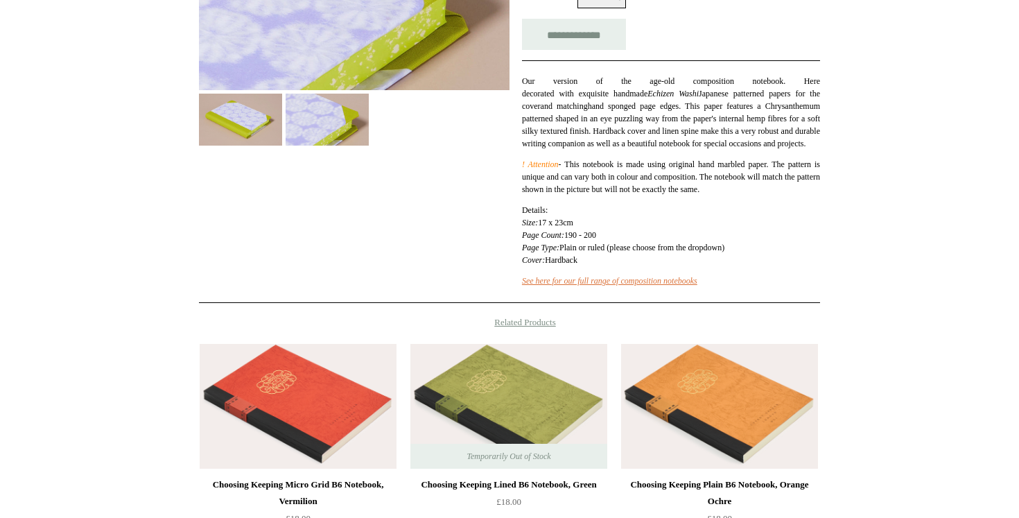
scroll to position [0, 0]
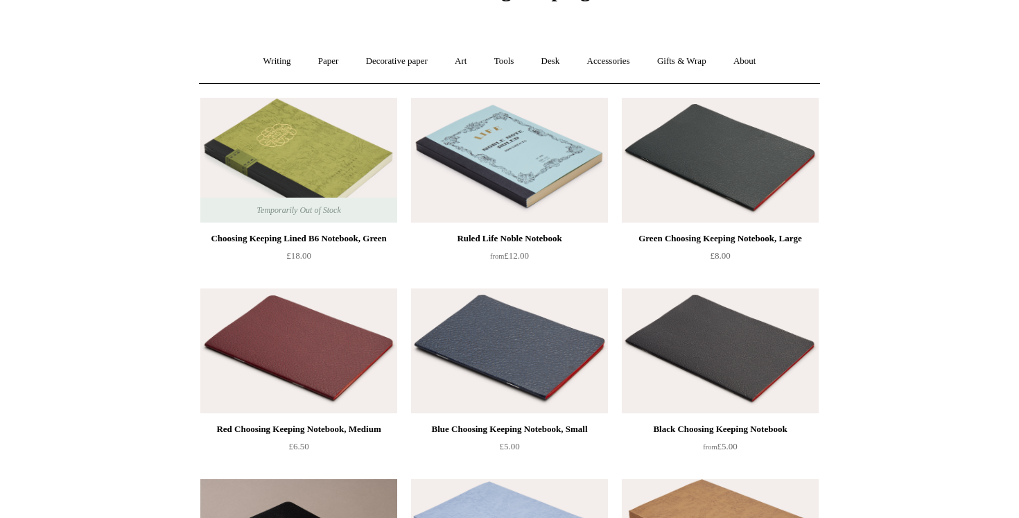
scroll to position [85, 0]
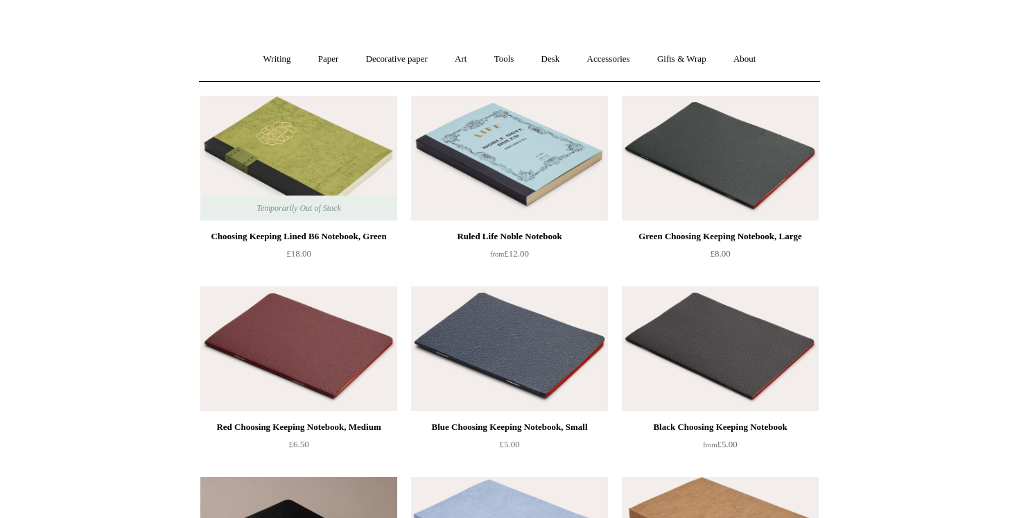
click at [328, 176] on img at bounding box center [298, 158] width 197 height 125
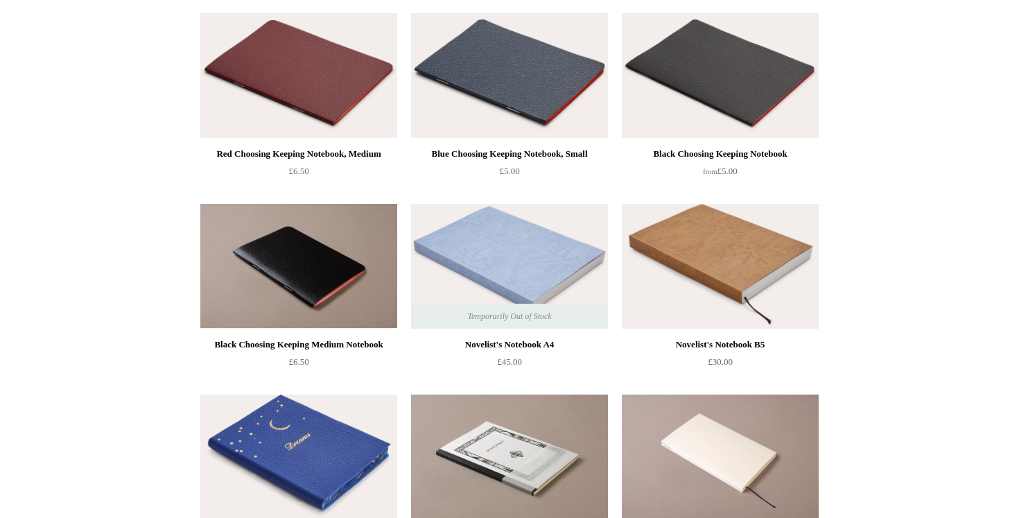
scroll to position [516, 0]
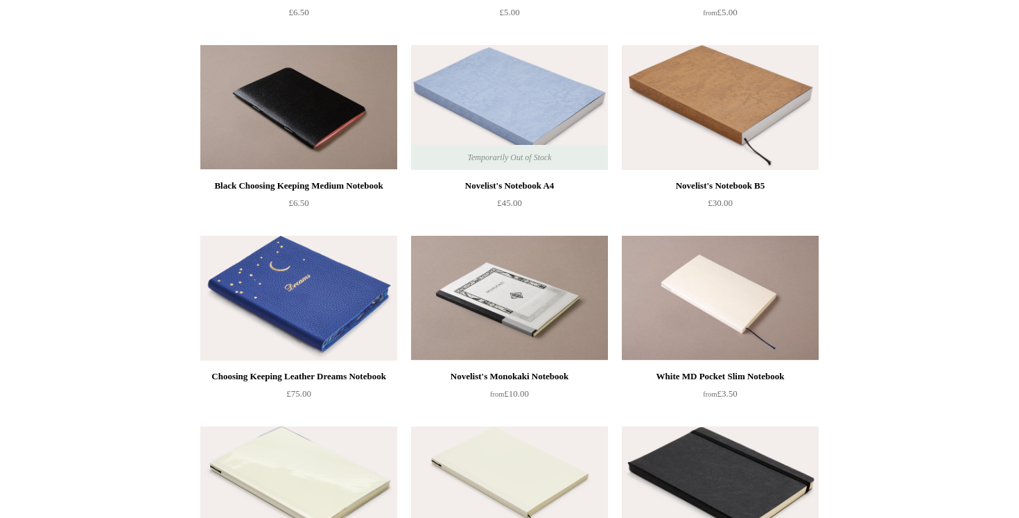
click at [543, 85] on img at bounding box center [509, 107] width 197 height 125
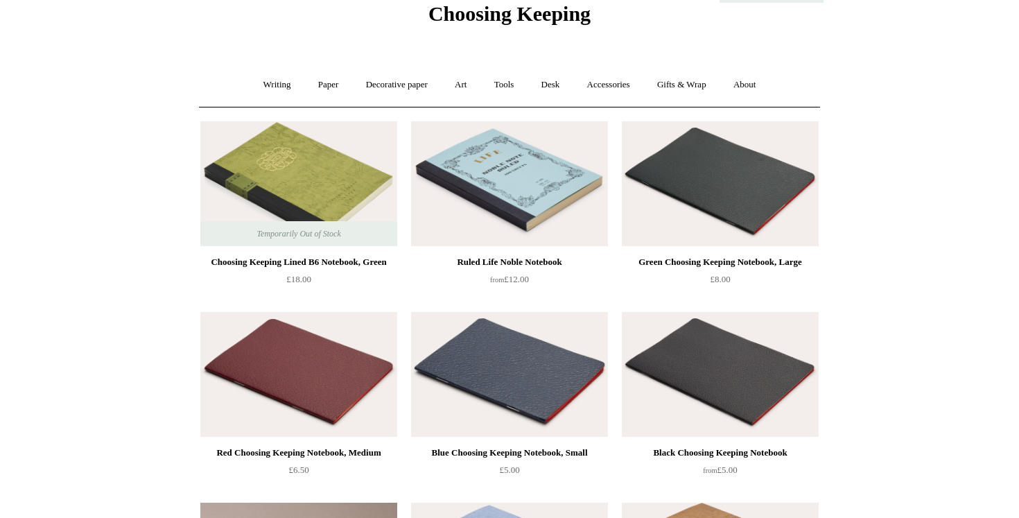
scroll to position [0, 0]
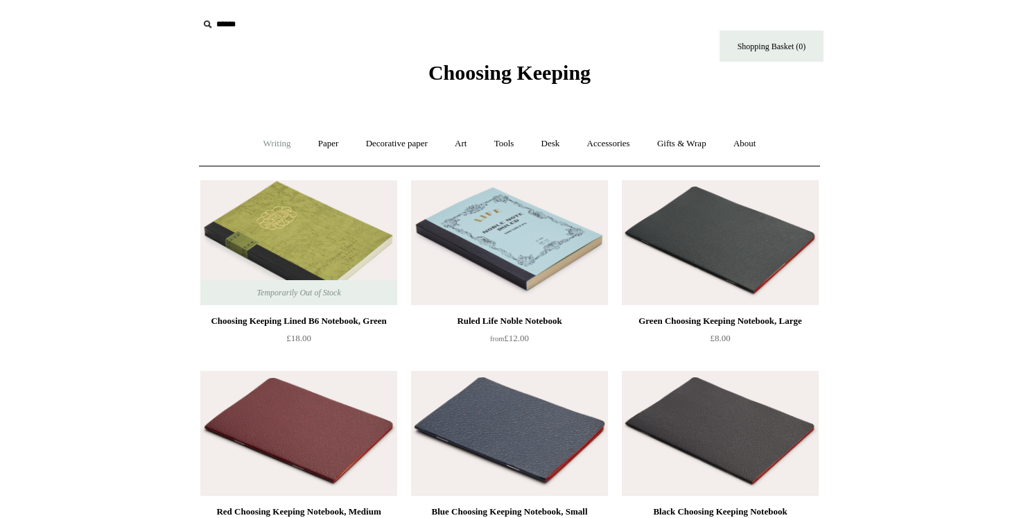
click at [272, 146] on link "Writing +" at bounding box center [277, 143] width 53 height 37
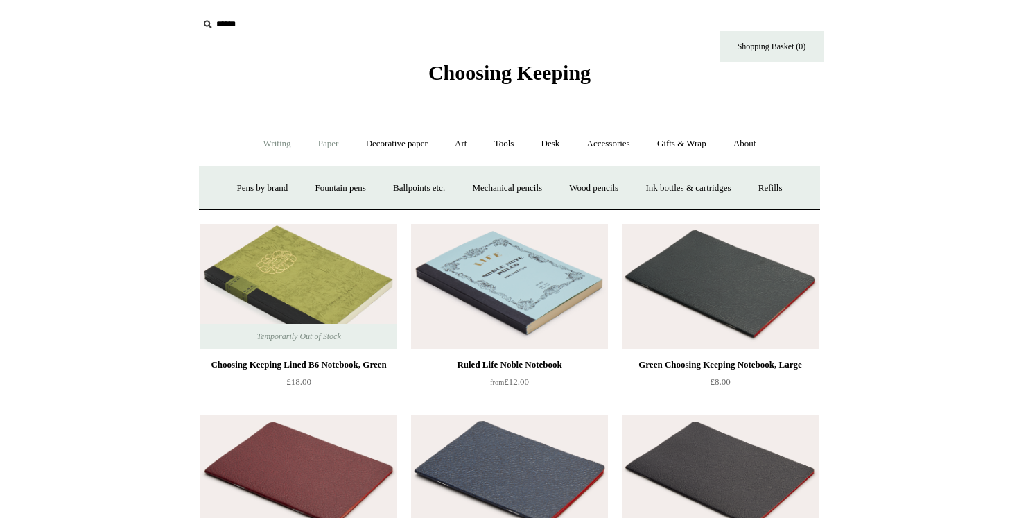
click at [324, 144] on link "Paper +" at bounding box center [329, 143] width 46 height 37
click at [403, 194] on link "📆 Dated Diaries 📆" at bounding box center [400, 188] width 101 height 37
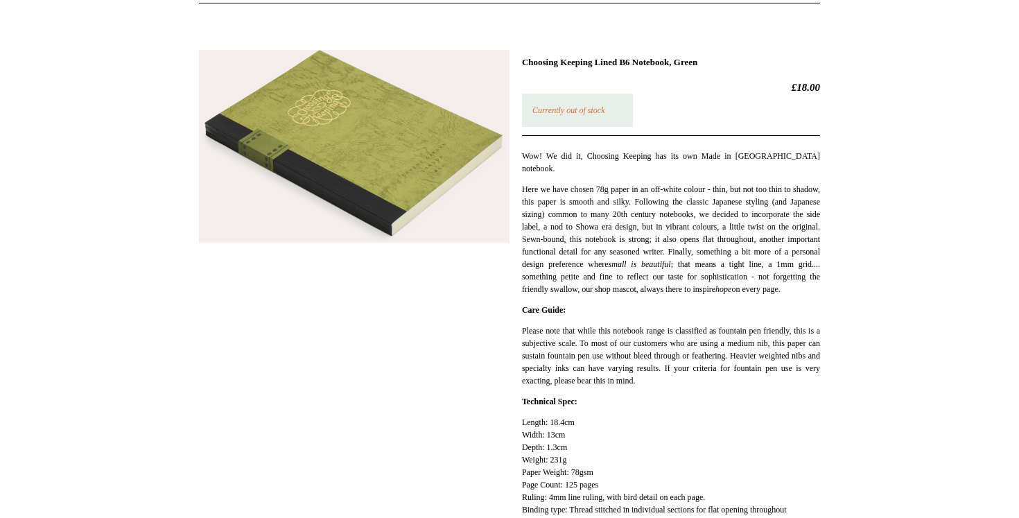
scroll to position [164, 0]
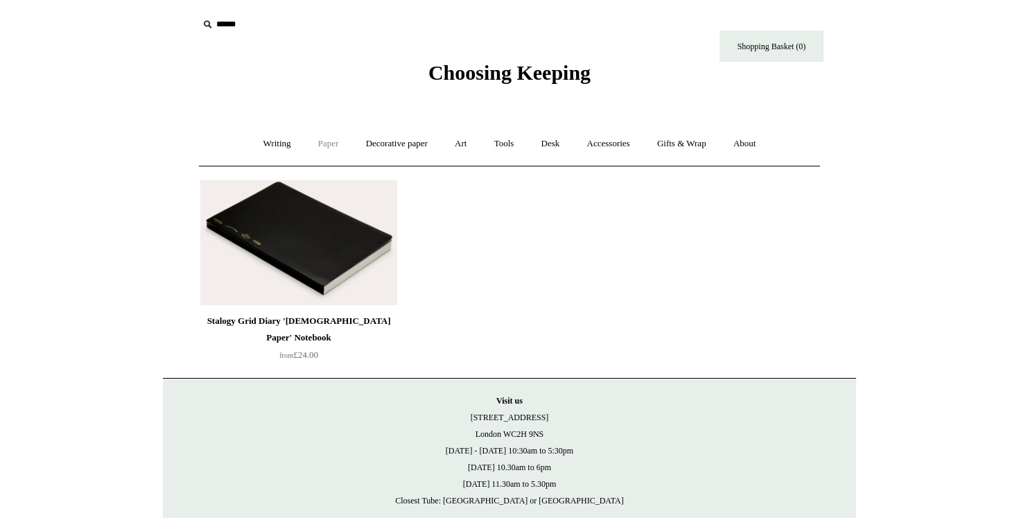
click at [326, 139] on link "Paper +" at bounding box center [329, 143] width 46 height 37
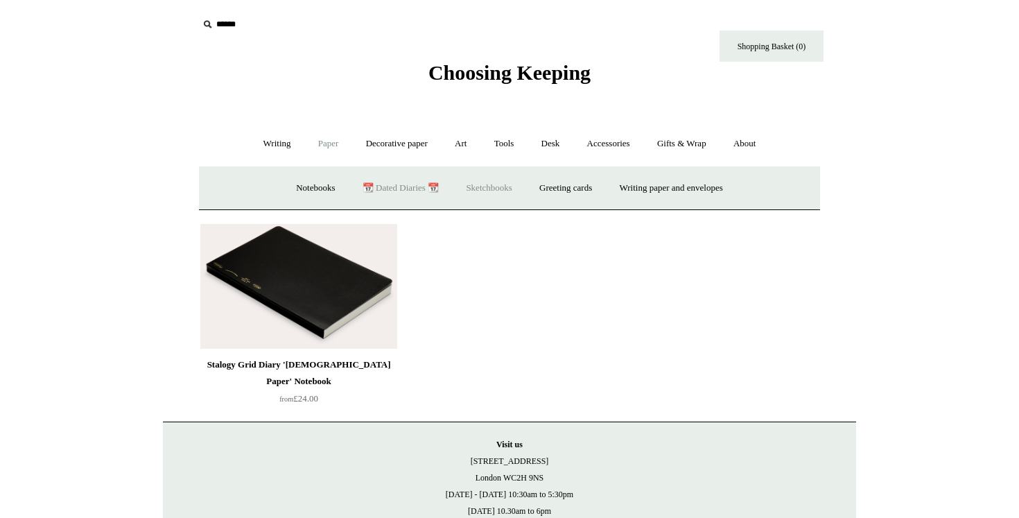
click at [471, 193] on link "Sketchbooks +" at bounding box center [488, 188] width 71 height 37
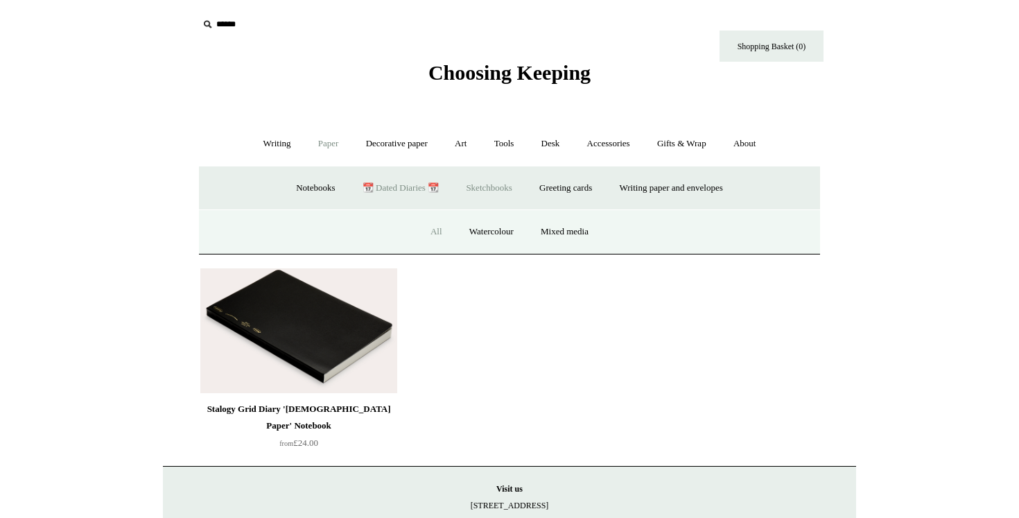
click at [439, 229] on link "All" at bounding box center [436, 231] width 37 height 37
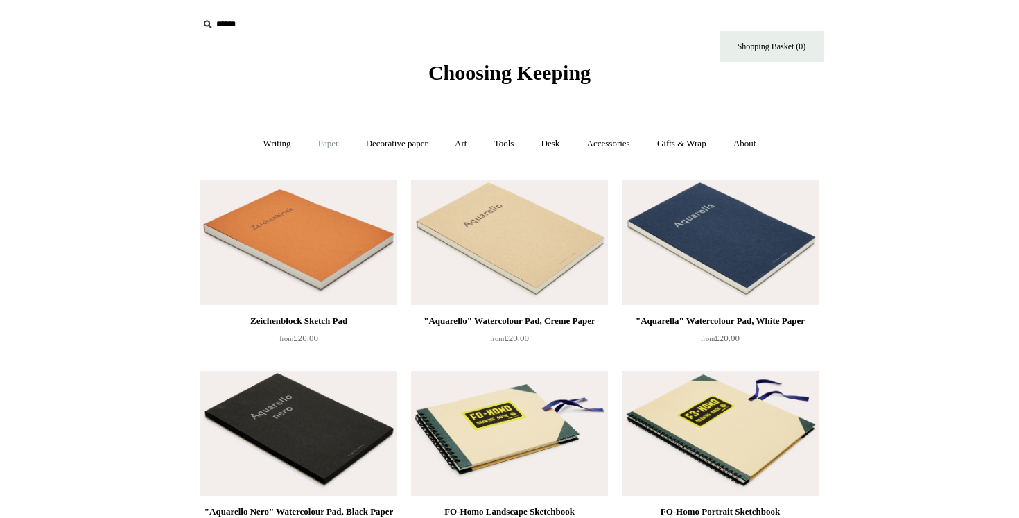
click at [326, 143] on link "Paper +" at bounding box center [329, 143] width 46 height 37
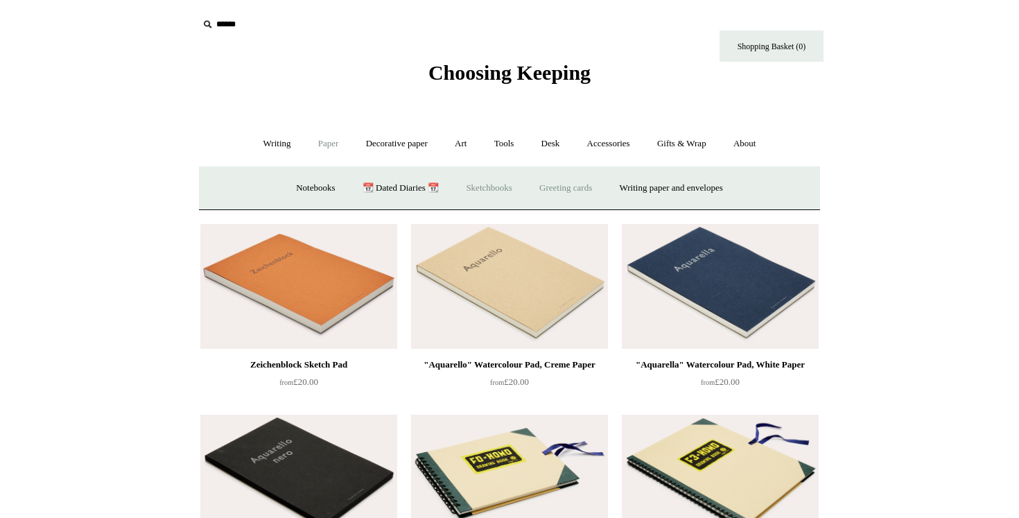
click at [546, 185] on link "Greeting cards +" at bounding box center [566, 188] width 78 height 37
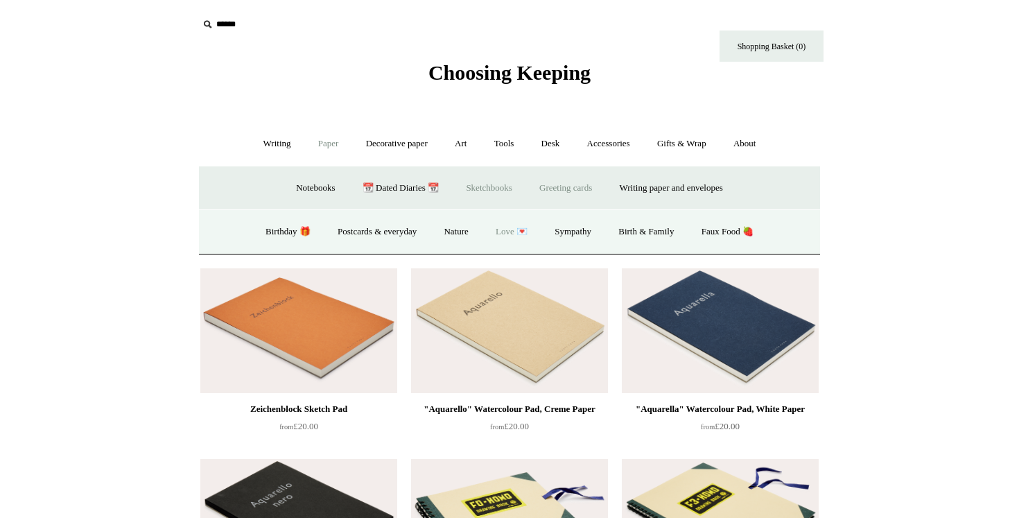
click at [520, 231] on link "Love 💌" at bounding box center [511, 231] width 57 height 37
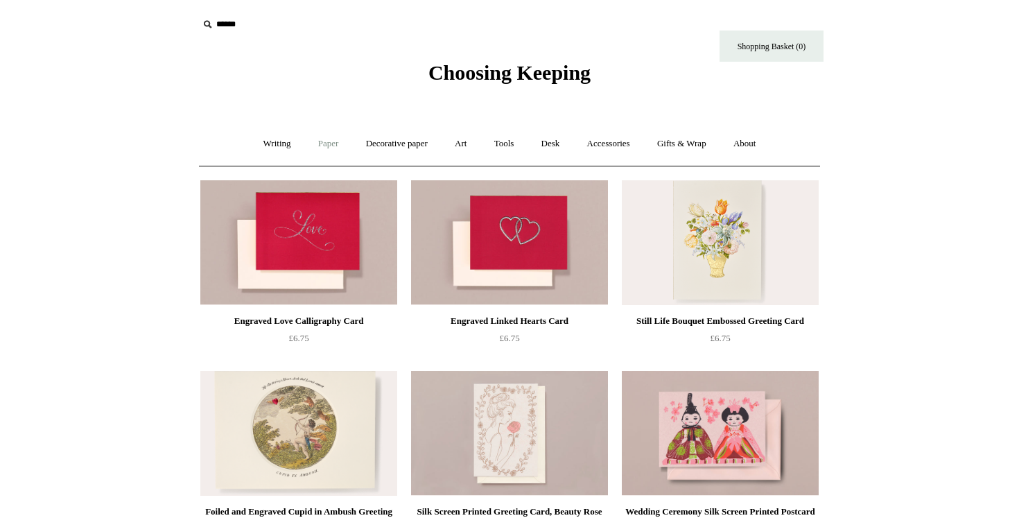
drag, startPoint x: 0, startPoint y: 0, endPoint x: 327, endPoint y: 146, distance: 358.0
click at [327, 146] on link "Paper +" at bounding box center [329, 143] width 46 height 37
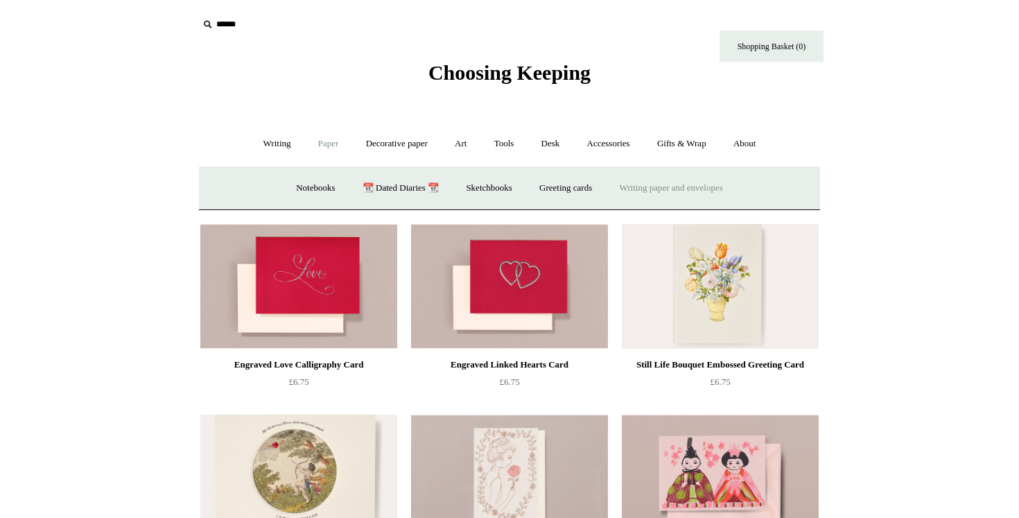
click at [643, 180] on link "Writing paper and envelopes +" at bounding box center [671, 188] width 128 height 37
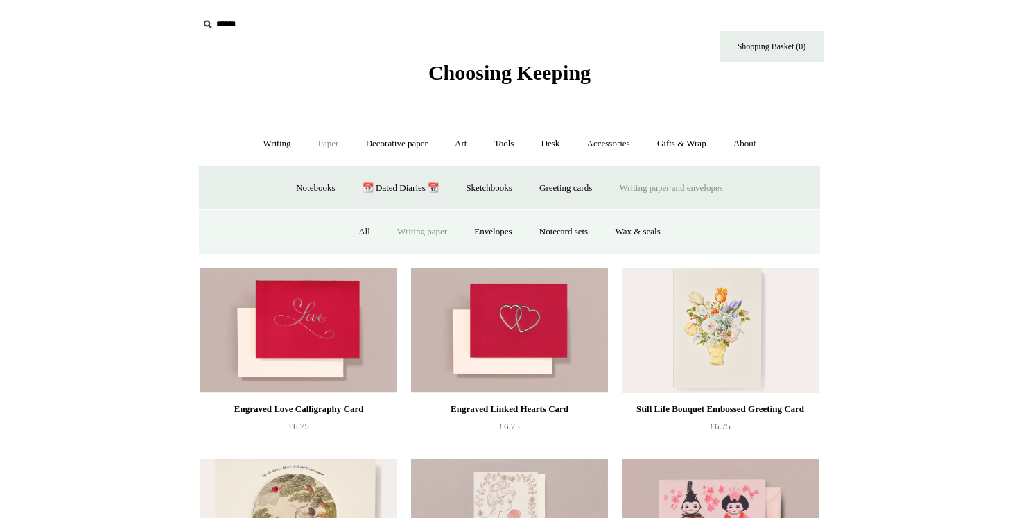
click at [401, 231] on link "Writing paper" at bounding box center [422, 231] width 75 height 37
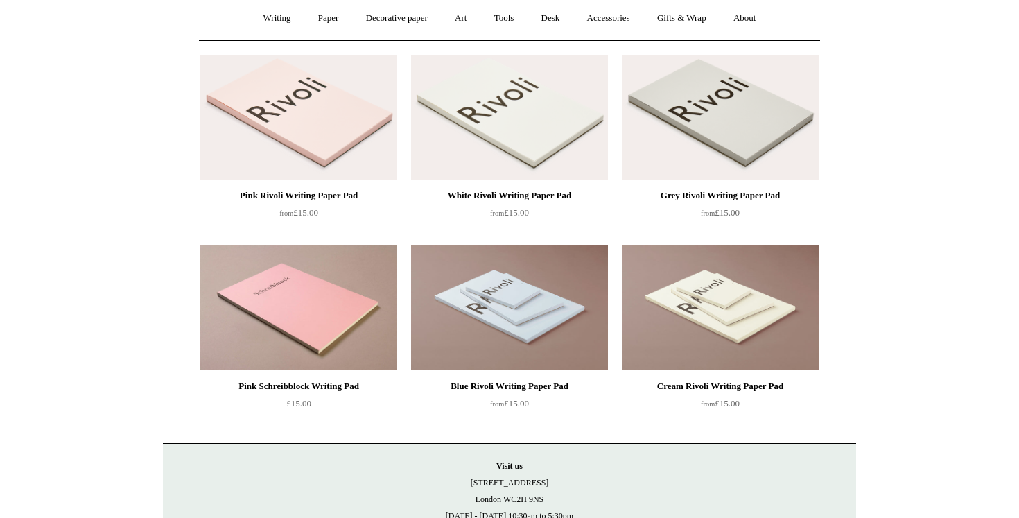
click at [336, 128] on img at bounding box center [298, 117] width 197 height 125
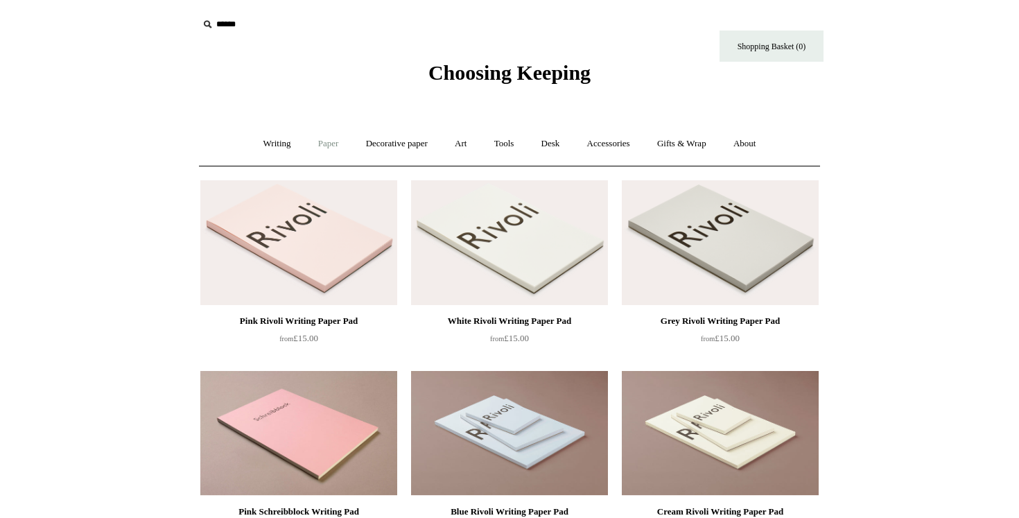
click at [317, 146] on link "Paper +" at bounding box center [329, 143] width 46 height 37
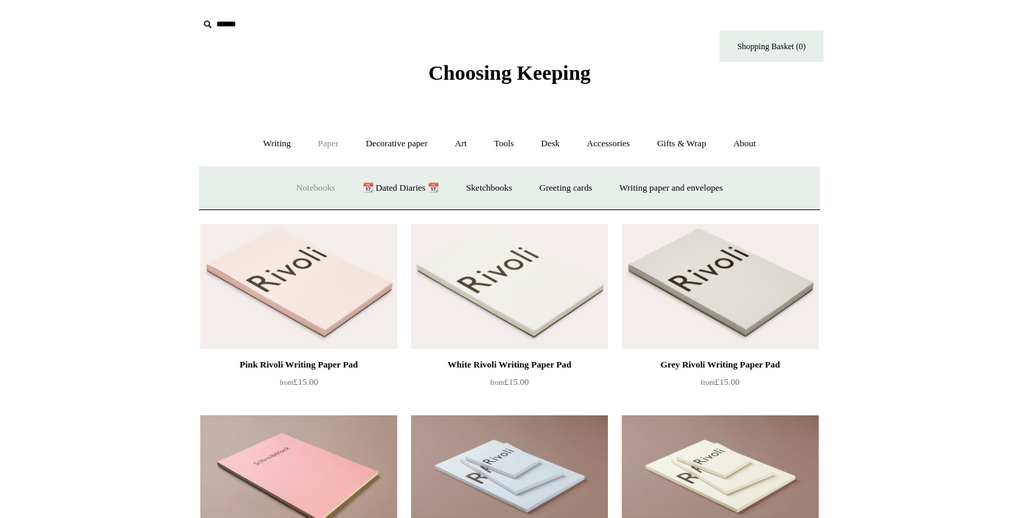
click at [293, 182] on link "Notebooks +" at bounding box center [315, 188] width 64 height 37
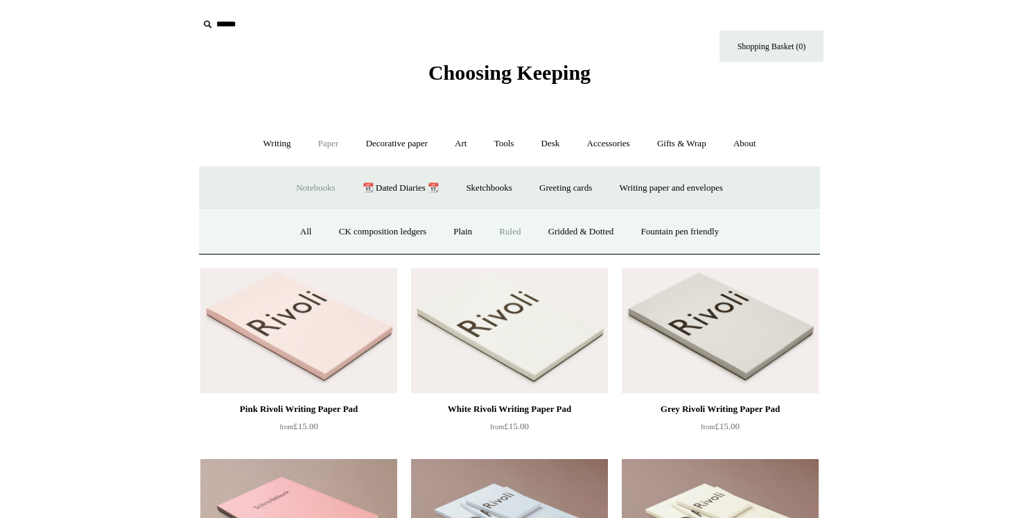
click at [501, 227] on link "Ruled" at bounding box center [510, 231] width 46 height 37
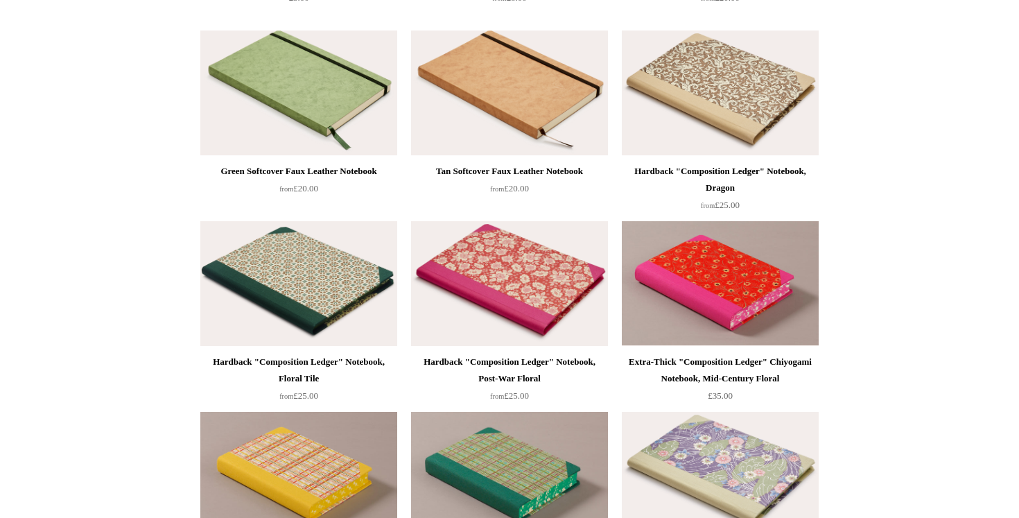
scroll to position [1162, 0]
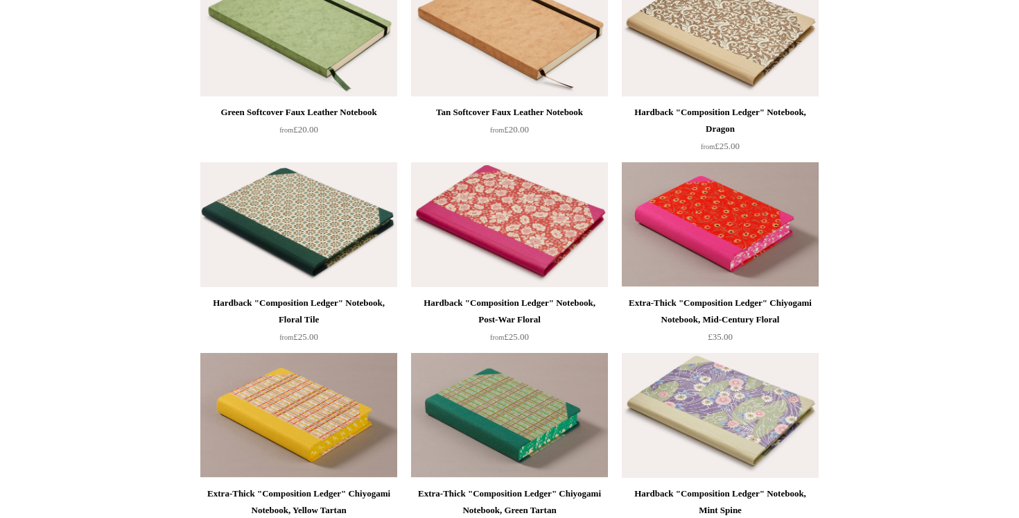
click at [296, 228] on img at bounding box center [298, 224] width 197 height 125
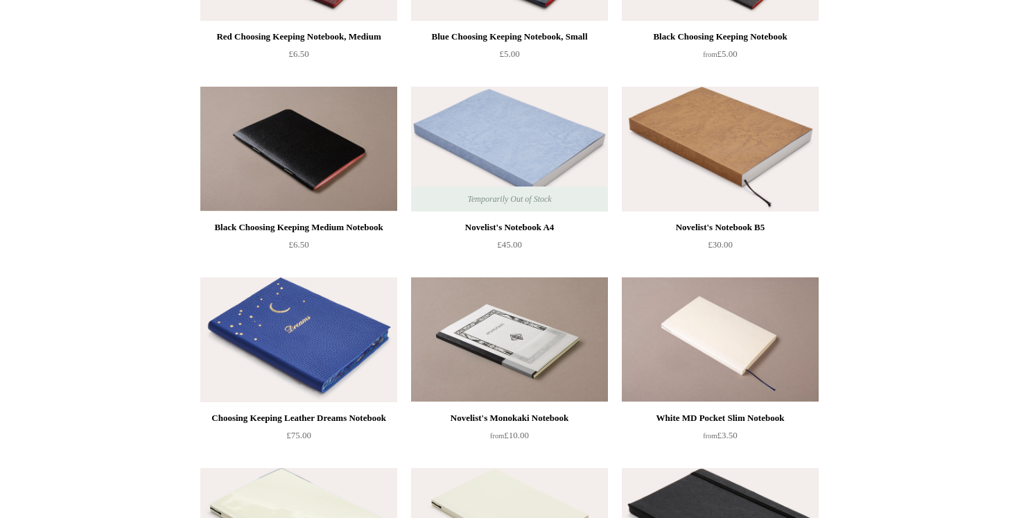
scroll to position [0, 0]
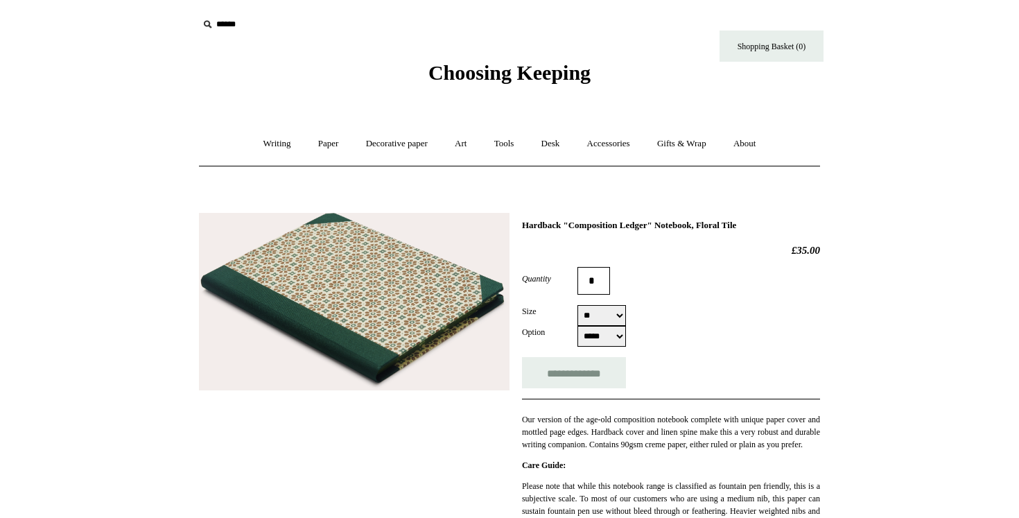
select select "*****"
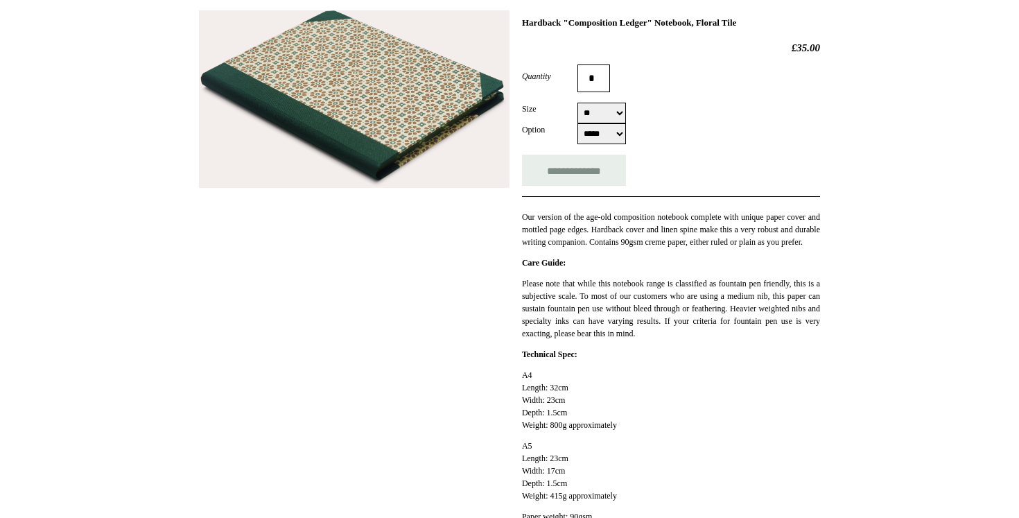
scroll to position [200, 0]
